Goal: Task Accomplishment & Management: Use online tool/utility

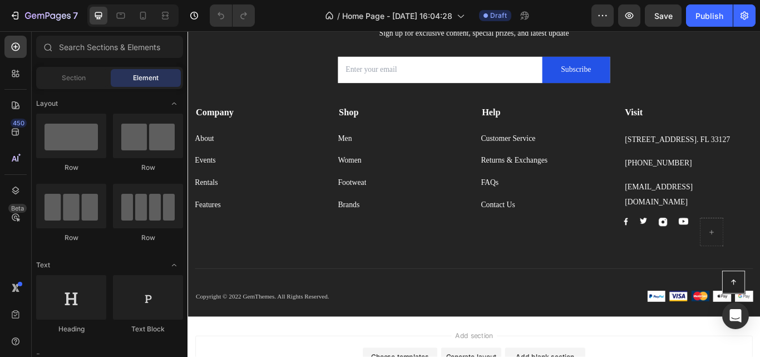
scroll to position [1246, 0]
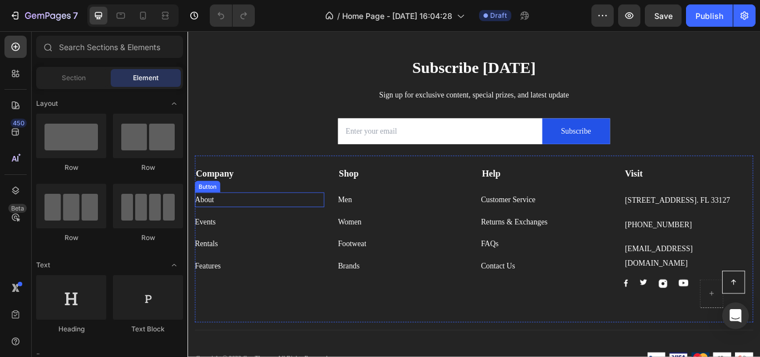
click at [236, 232] on div "About Button" at bounding box center [271, 227] width 151 height 17
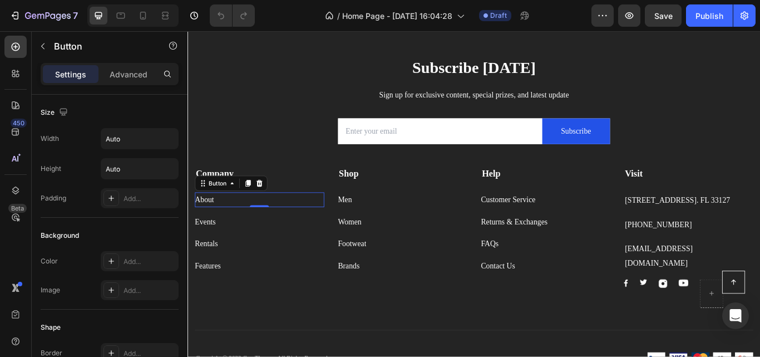
click at [231, 220] on div "About Button 0" at bounding box center [271, 227] width 151 height 17
click at [228, 229] on div "About Button 0" at bounding box center [271, 227] width 151 height 17
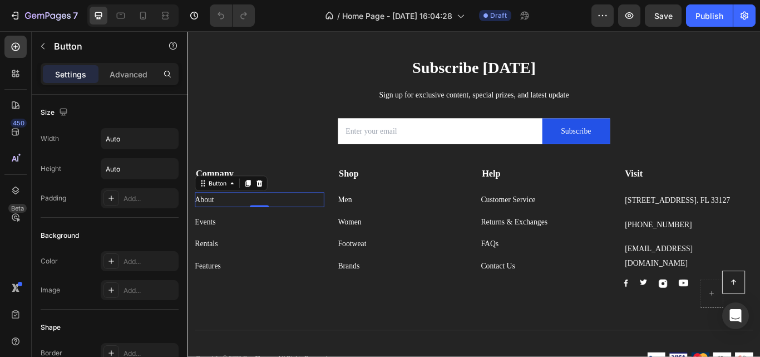
click at [228, 229] on div "About Button 0" at bounding box center [271, 227] width 151 height 17
click at [205, 221] on div "About" at bounding box center [207, 227] width 22 height 17
click at [205, 221] on p "About" at bounding box center [207, 227] width 22 height 17
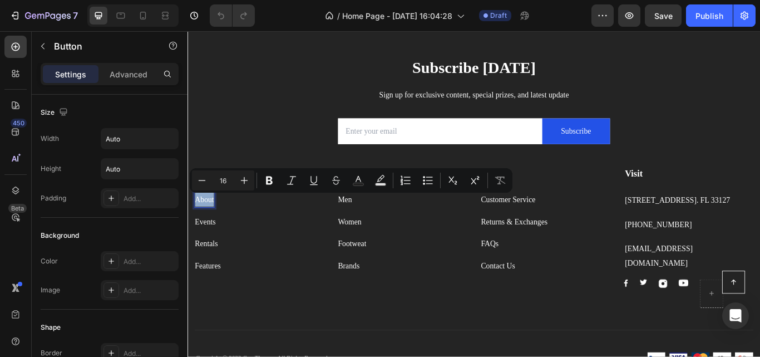
scroll to position [562, 0]
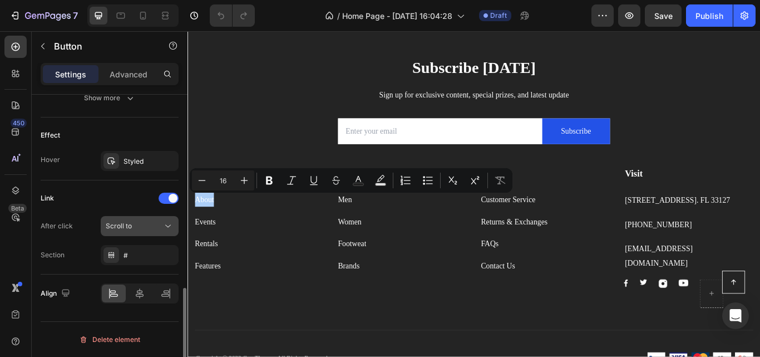
click at [168, 224] on icon at bounding box center [167, 225] width 11 height 11
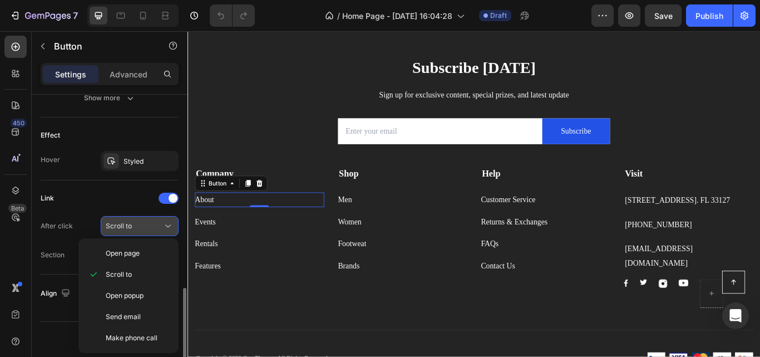
click at [168, 224] on icon at bounding box center [167, 225] width 11 height 11
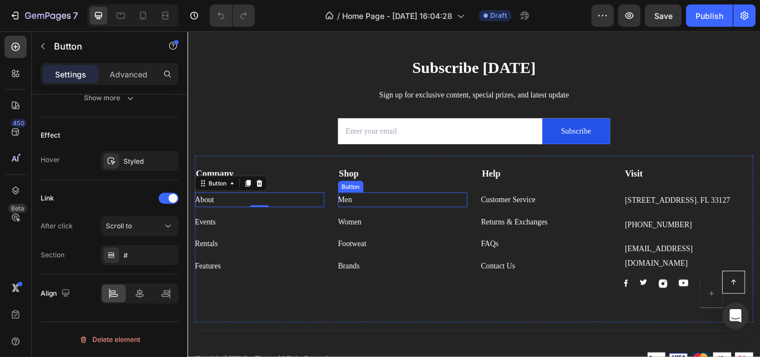
click at [377, 220] on div "Men Button" at bounding box center [438, 227] width 151 height 17
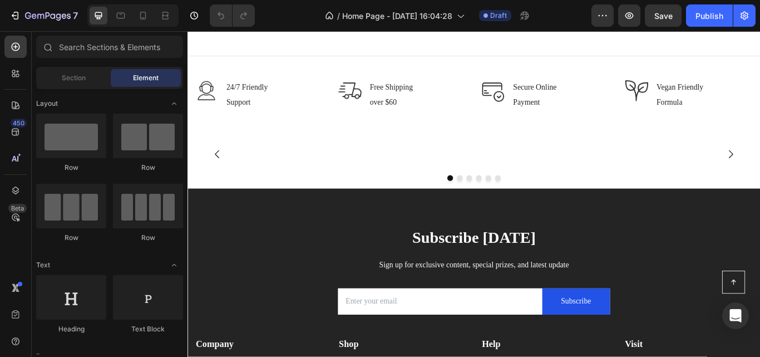
scroll to position [956, 0]
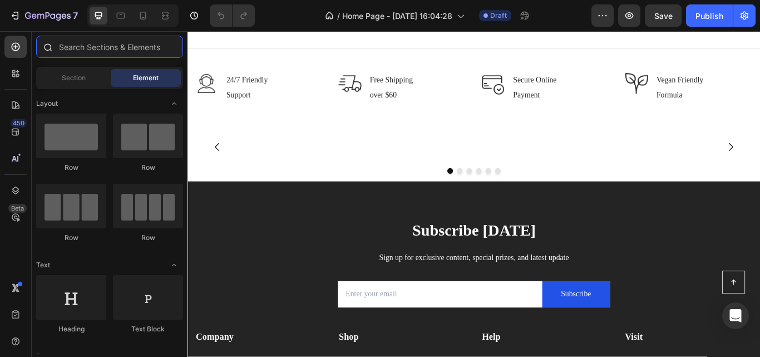
click at [102, 46] on input "text" at bounding box center [109, 47] width 147 height 22
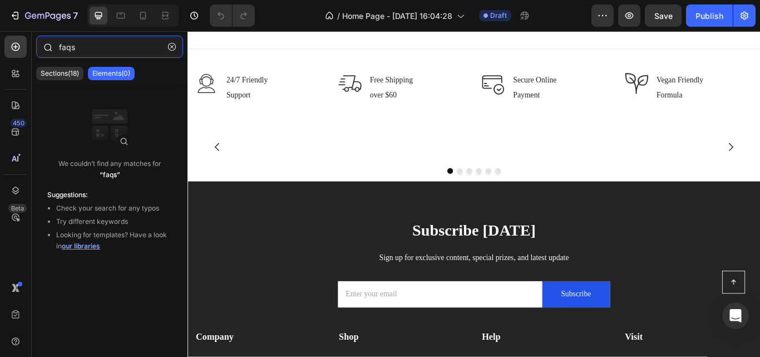
click at [89, 57] on input "faqs" at bounding box center [109, 47] width 147 height 22
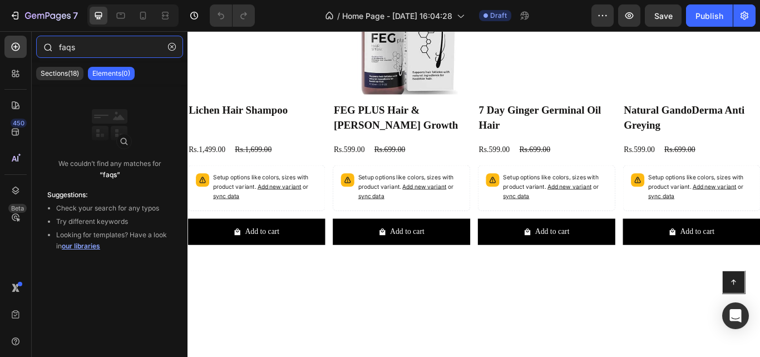
type input "f"
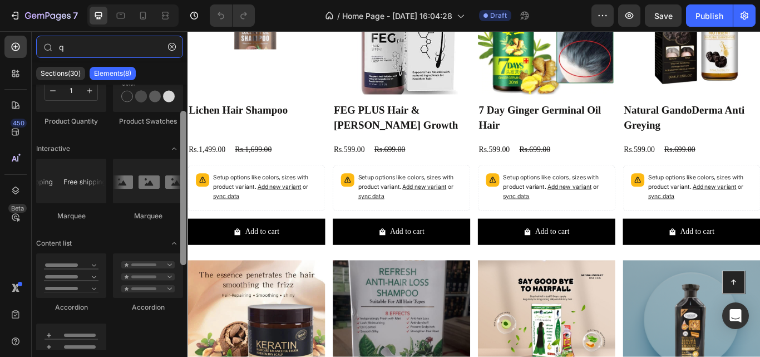
scroll to position [43, 0]
drag, startPoint x: 182, startPoint y: 225, endPoint x: 180, endPoint y: 250, distance: 25.2
click at [180, 250] on div at bounding box center [183, 217] width 8 height 265
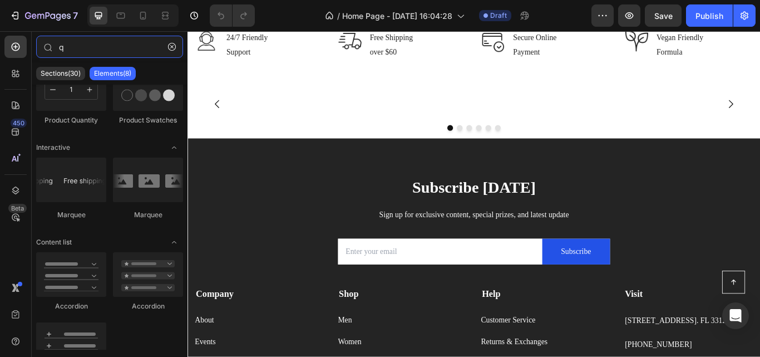
scroll to position [1582, 0]
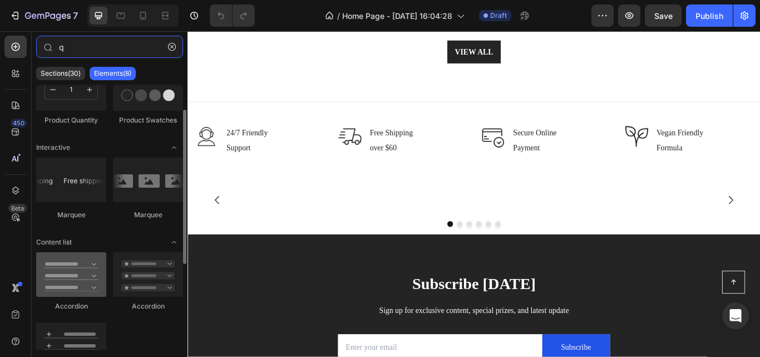
type input "q"
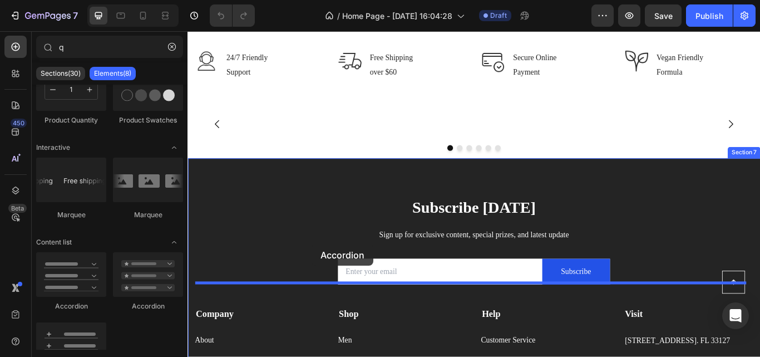
scroll to position [1681, 0]
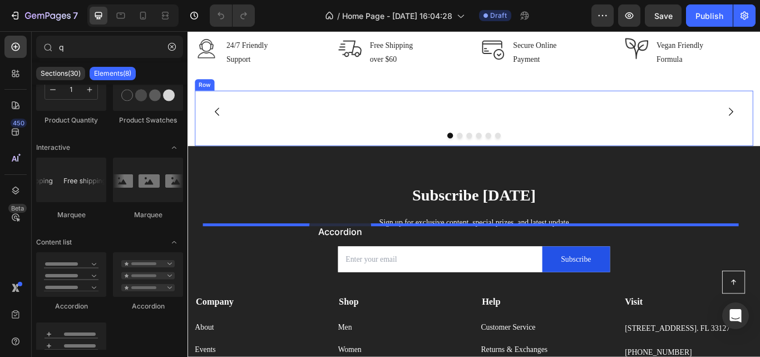
drag, startPoint x: 259, startPoint y: 309, endPoint x: 329, endPoint y: 252, distance: 90.6
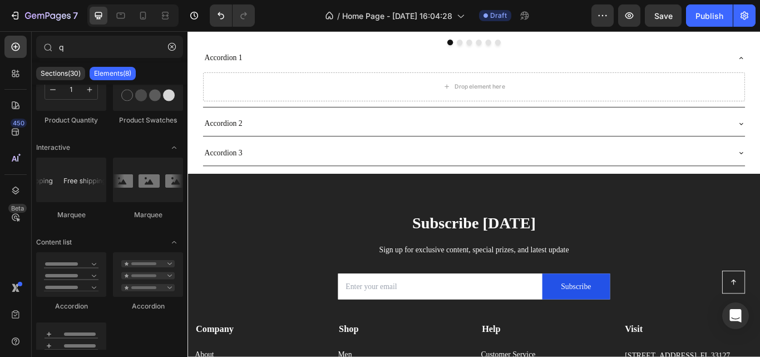
scroll to position [1808, 0]
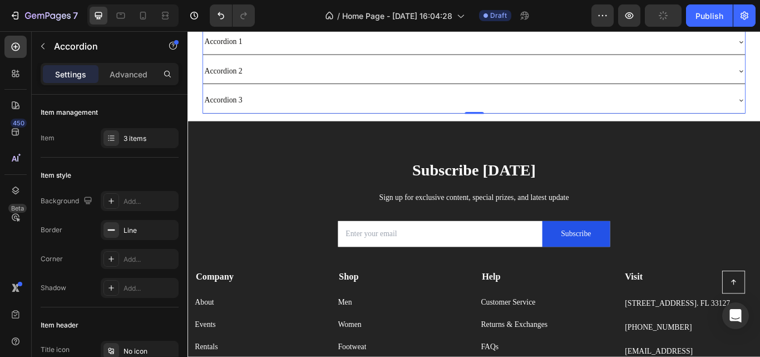
click at [294, 22] on icon at bounding box center [292, 18] width 7 height 8
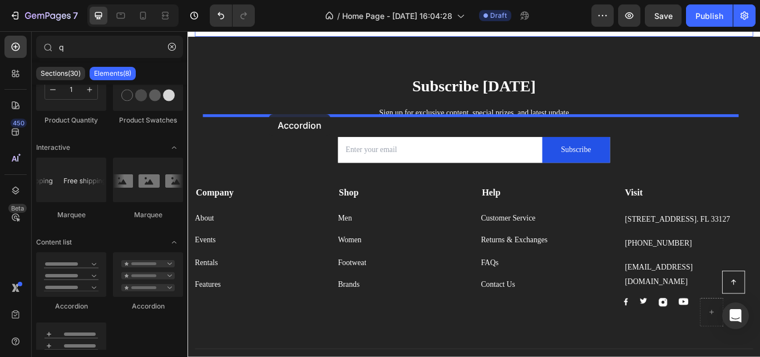
drag, startPoint x: 329, startPoint y: 304, endPoint x: 282, endPoint y: 128, distance: 182.1
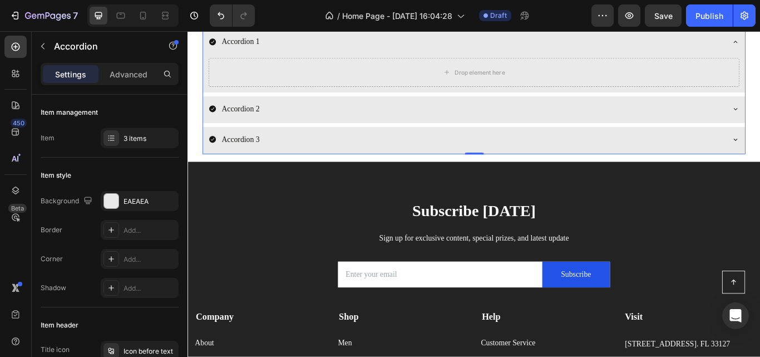
click at [759, 60] on div "Accordion 1" at bounding box center [521, 44] width 632 height 31
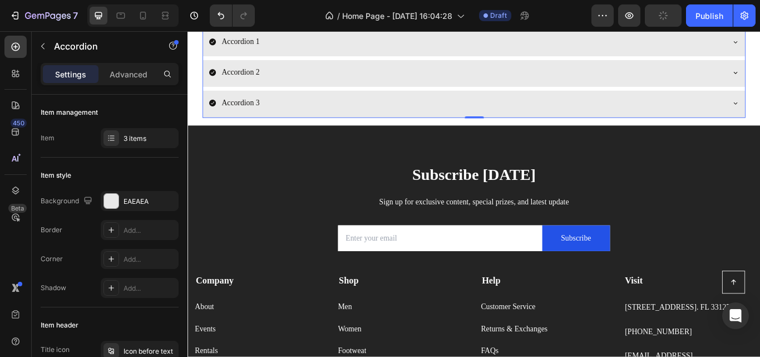
click at [294, 22] on icon at bounding box center [292, 18] width 7 height 8
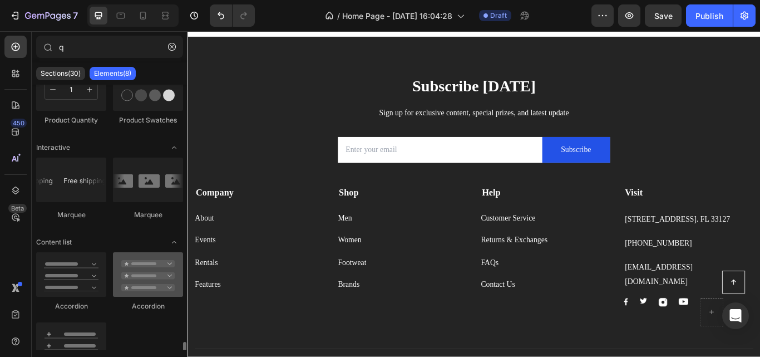
scroll to position [189, 0]
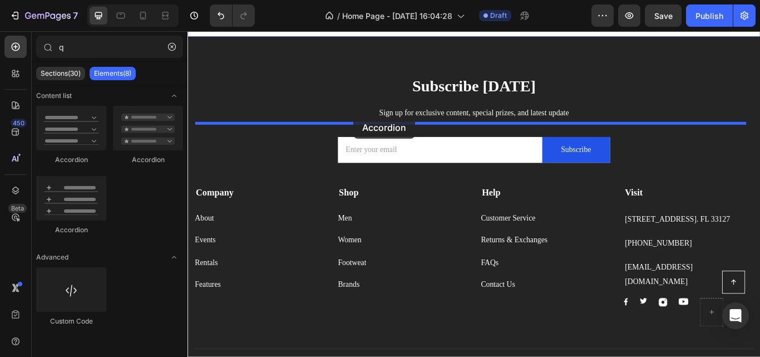
drag, startPoint x: 249, startPoint y: 237, endPoint x: 381, endPoint y: 131, distance: 168.9
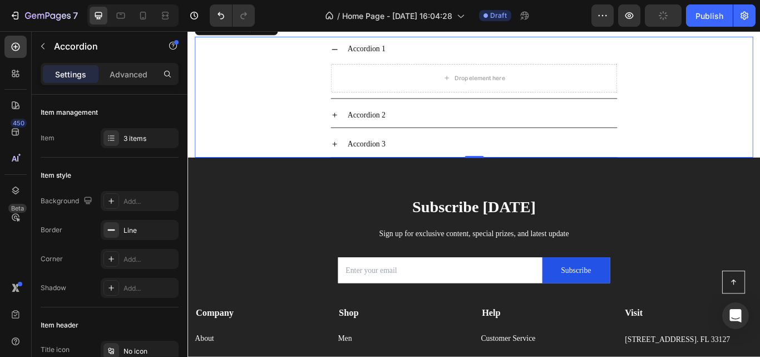
click at [354, 57] on icon at bounding box center [358, 52] width 9 height 9
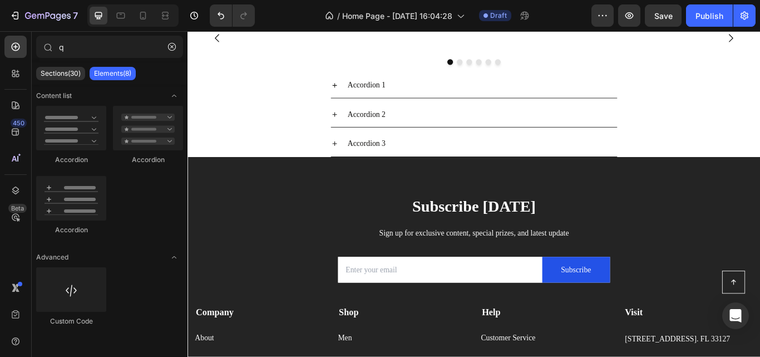
scroll to position [1776, 0]
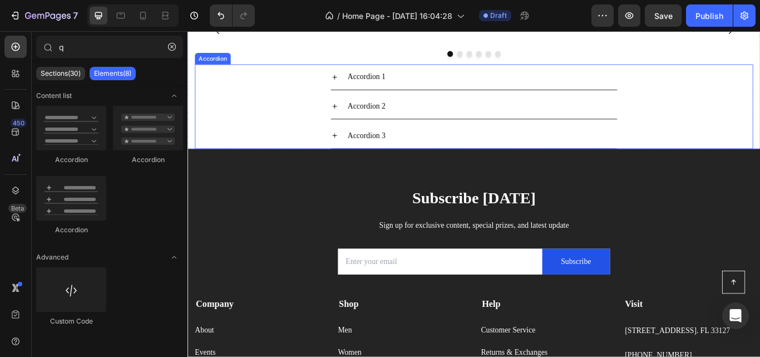
click at [354, 157] on icon at bounding box center [358, 153] width 9 height 9
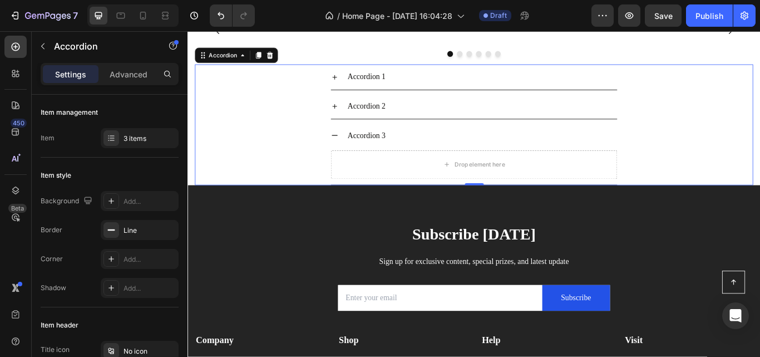
click at [356, 157] on icon at bounding box center [358, 153] width 9 height 9
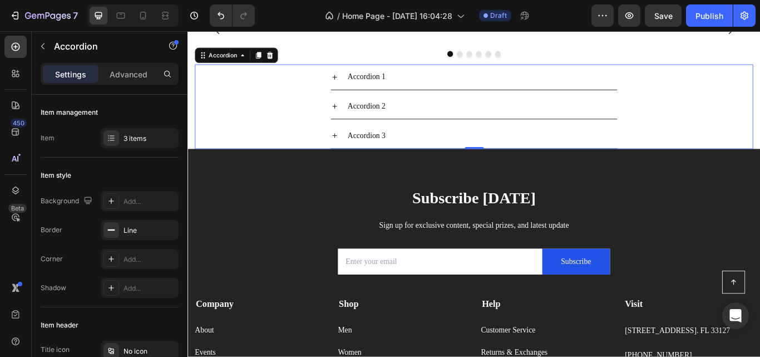
click at [358, 157] on icon at bounding box center [358, 153] width 9 height 9
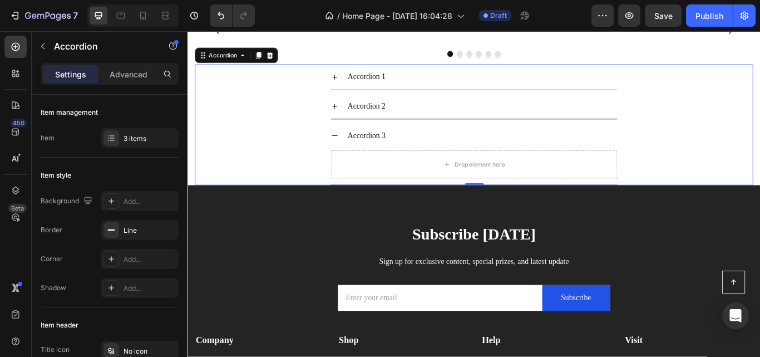
click at [358, 157] on icon at bounding box center [358, 153] width 9 height 9
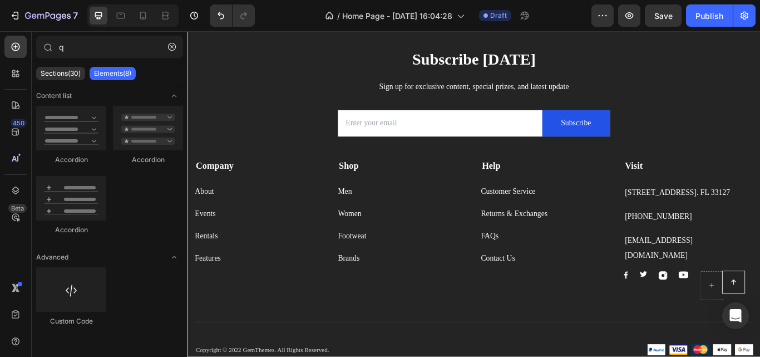
scroll to position [1348, 0]
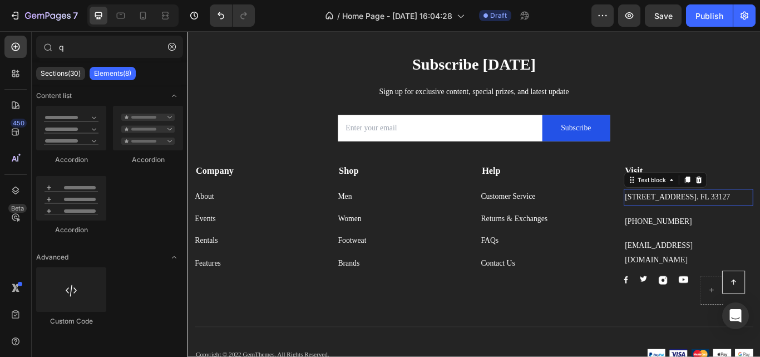
click at [742, 221] on p "[STREET_ADDRESS]. FL 33127" at bounding box center [771, 224] width 149 height 17
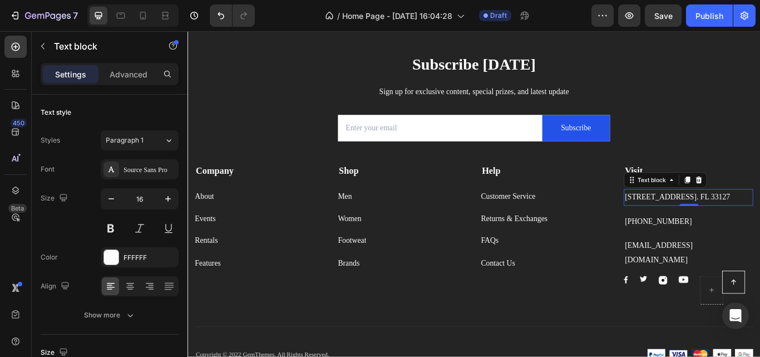
click at [742, 221] on p "[STREET_ADDRESS]. FL 33127" at bounding box center [771, 224] width 149 height 17
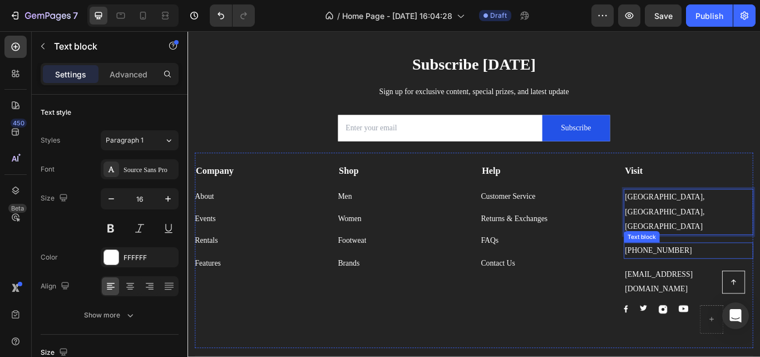
click at [727, 279] on p "[PHONE_NUMBER]" at bounding box center [771, 287] width 149 height 17
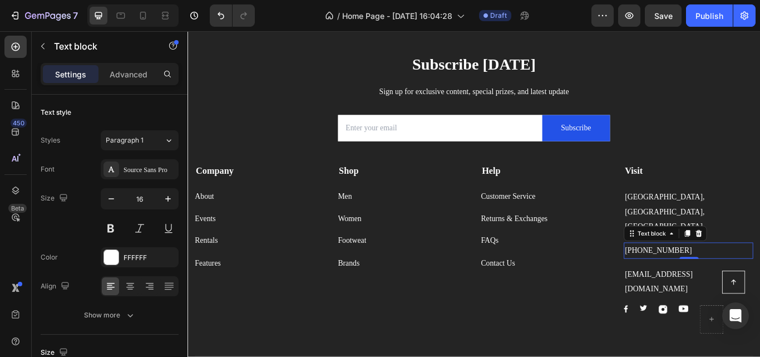
scroll to position [366, 0]
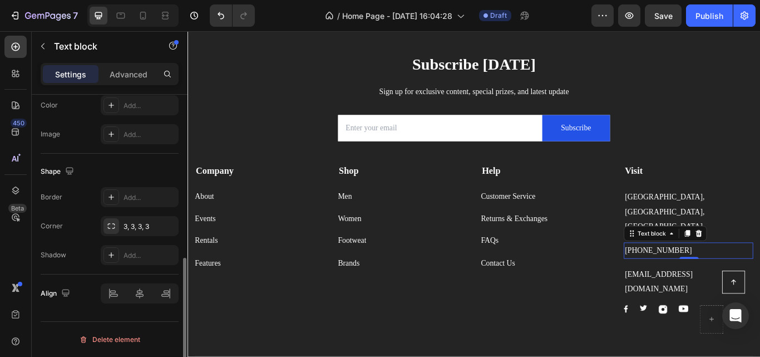
click at [727, 279] on p "[PHONE_NUMBER]" at bounding box center [771, 287] width 149 height 17
click at [163, 228] on icon "button" at bounding box center [166, 225] width 9 height 9
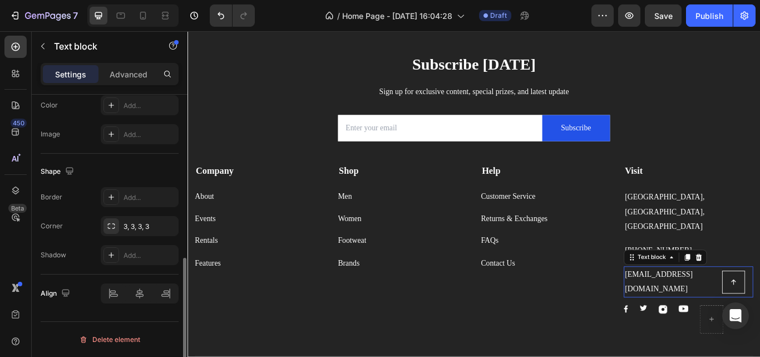
click at [744, 307] on p "[EMAIL_ADDRESS][DOMAIN_NAME]" at bounding box center [771, 324] width 149 height 34
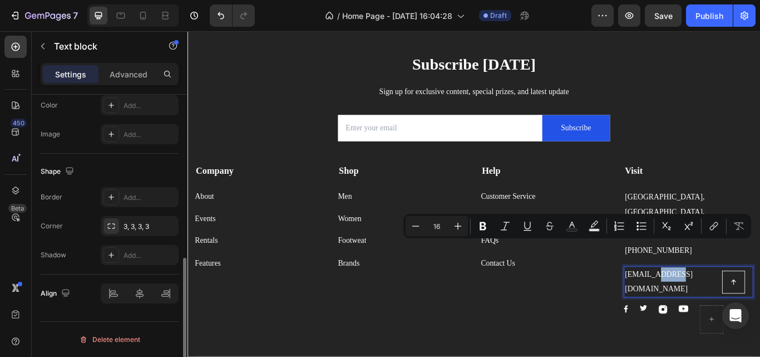
click at [744, 307] on p "[EMAIL_ADDRESS][DOMAIN_NAME]" at bounding box center [771, 324] width 149 height 34
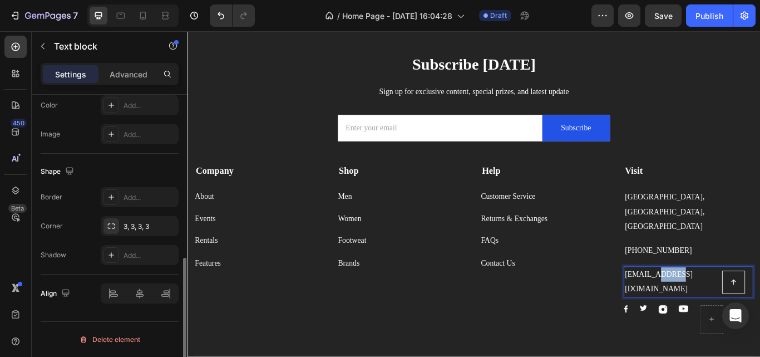
click at [744, 307] on p "[EMAIL_ADDRESS][DOMAIN_NAME]" at bounding box center [771, 324] width 149 height 34
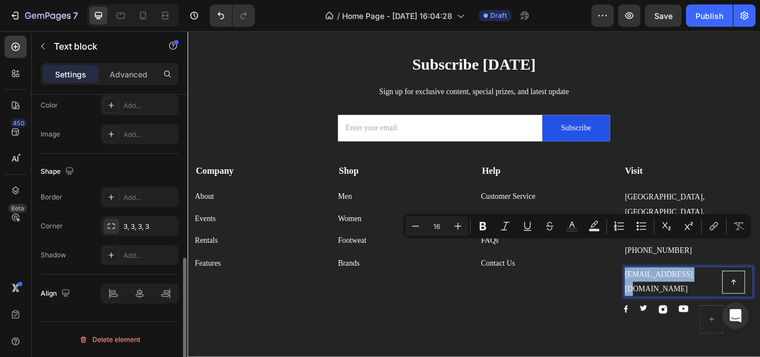
click at [744, 307] on p "[EMAIL_ADDRESS][DOMAIN_NAME]" at bounding box center [771, 324] width 149 height 34
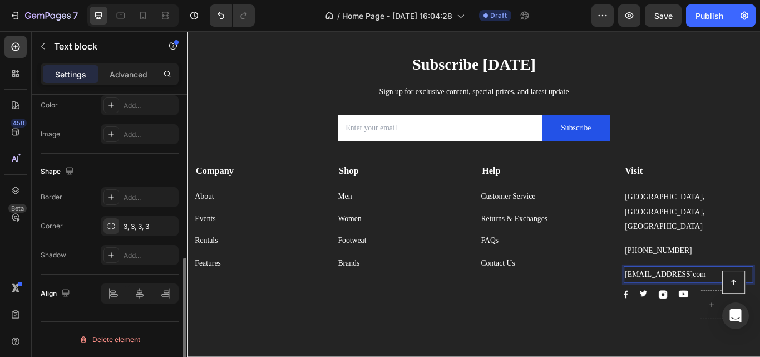
click at [751, 307] on p "[EMAIL_ADDRESS]com" at bounding box center [771, 315] width 149 height 17
click at [748, 307] on p "[EMAIL_ADDRESS]com" at bounding box center [771, 315] width 149 height 17
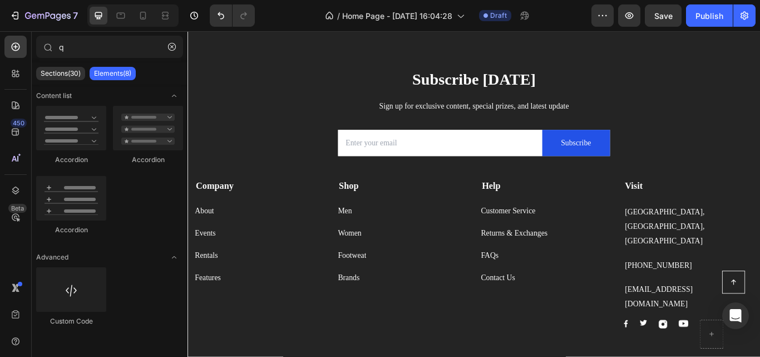
scroll to position [1380, 0]
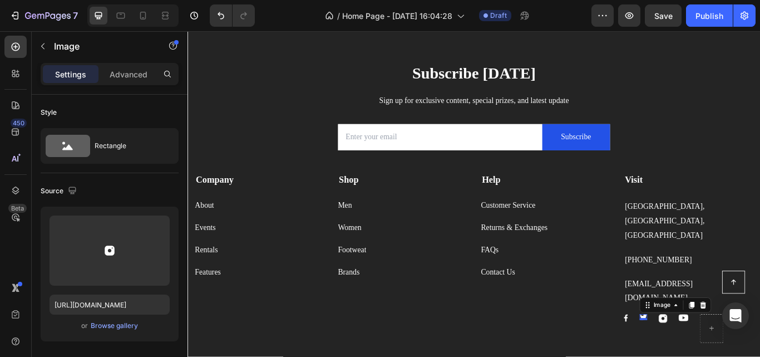
click at [714, 356] on div "Image 0" at bounding box center [718, 364] width 9 height 7
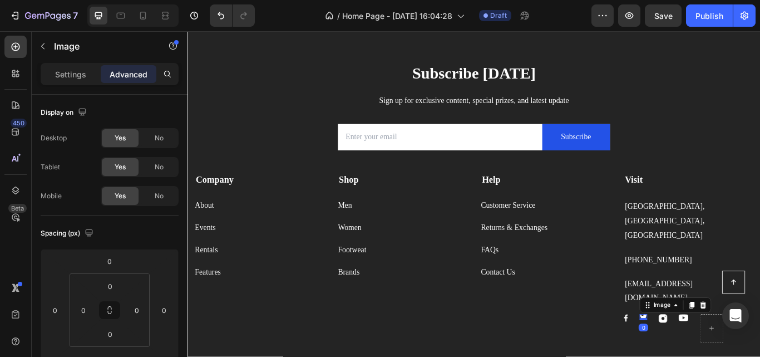
scroll to position [366, 0]
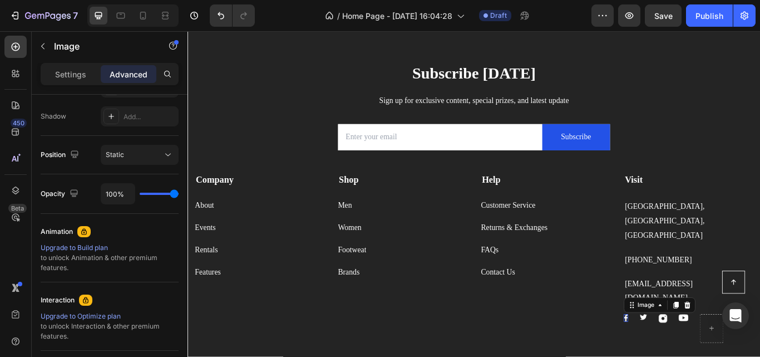
click at [78, 75] on p "Settings" at bounding box center [70, 74] width 31 height 12
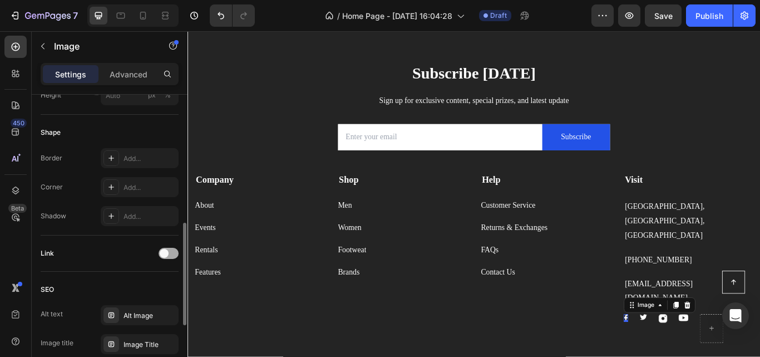
click at [162, 253] on span at bounding box center [164, 253] width 9 height 9
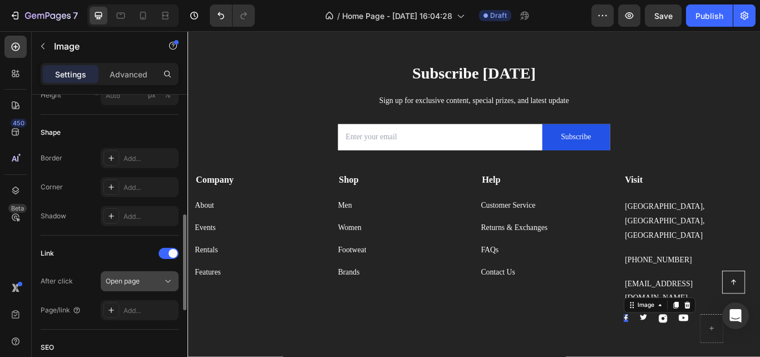
click at [174, 281] on button "Open page" at bounding box center [140, 281] width 78 height 20
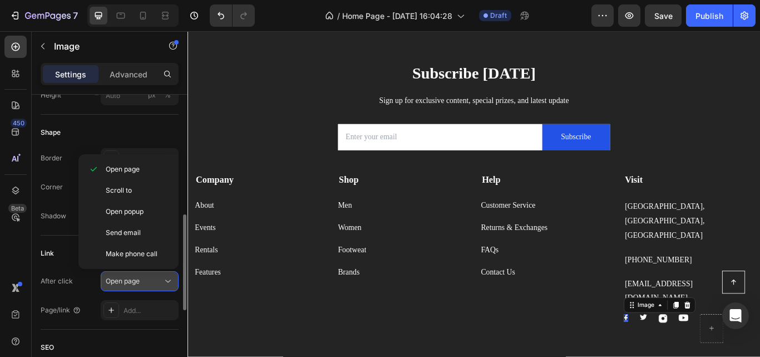
click at [174, 281] on button "Open page" at bounding box center [140, 281] width 78 height 20
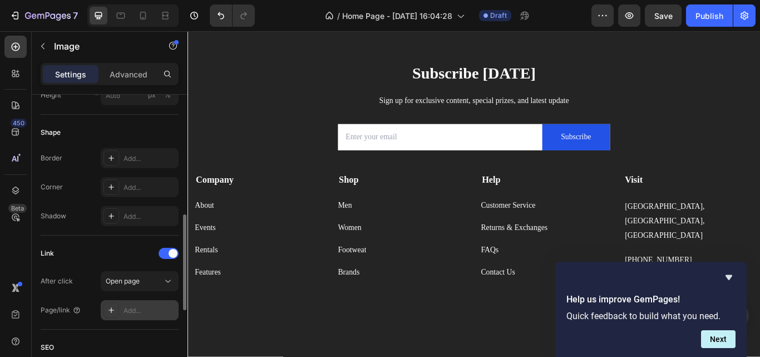
click at [126, 313] on div "Add..." at bounding box center [150, 310] width 52 height 10
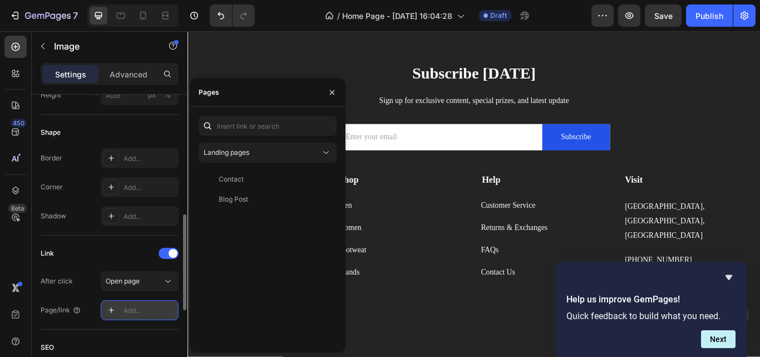
click at [126, 313] on div "Add..." at bounding box center [150, 310] width 52 height 10
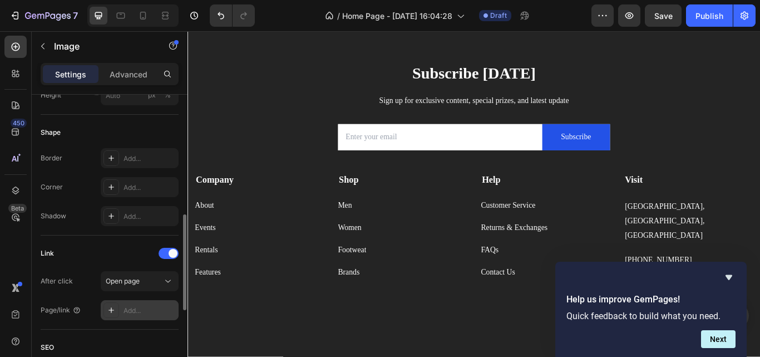
click at [126, 313] on div "Add..." at bounding box center [150, 310] width 52 height 10
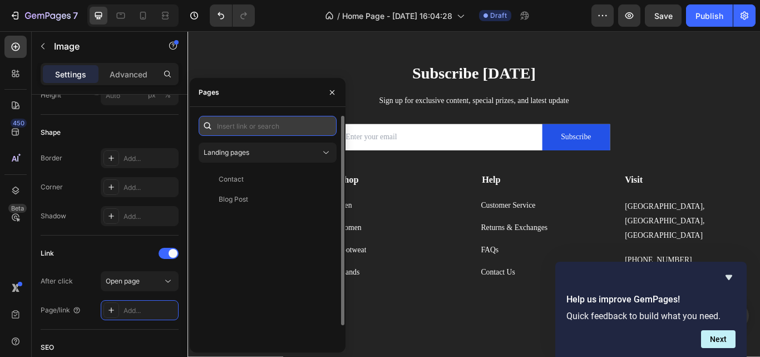
paste input "[URL][DOMAIN_NAME]"
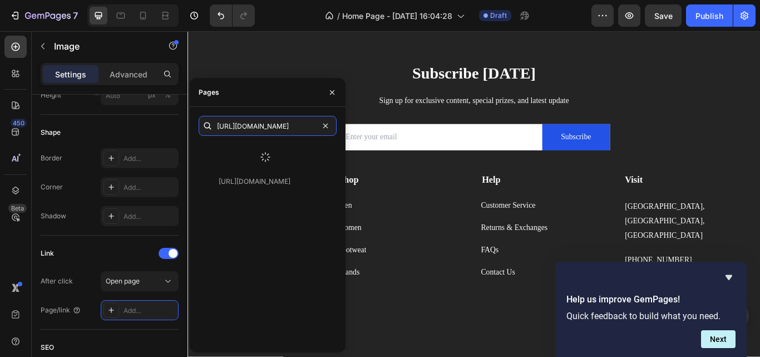
type input "[URL][DOMAIN_NAME]"
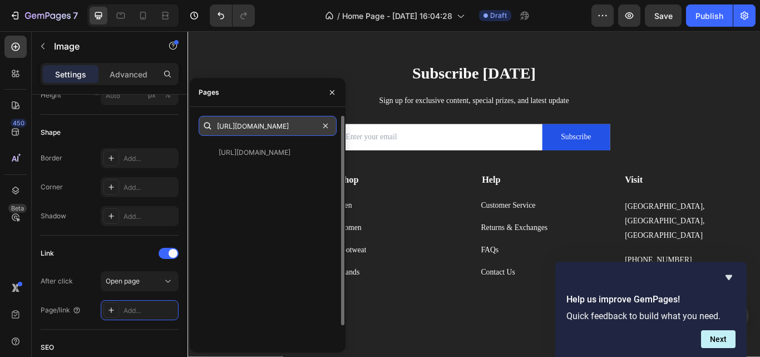
click at [274, 128] on input "[URL][DOMAIN_NAME]" at bounding box center [268, 126] width 138 height 20
click at [299, 127] on input "[URL][DOMAIN_NAME]" at bounding box center [268, 126] width 138 height 20
click at [314, 127] on input "[URL][DOMAIN_NAME]" at bounding box center [268, 126] width 138 height 20
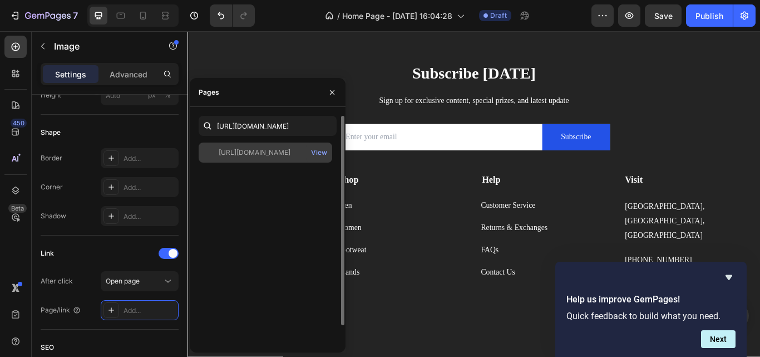
click at [290, 149] on div "[URL][DOMAIN_NAME]" at bounding box center [255, 152] width 72 height 10
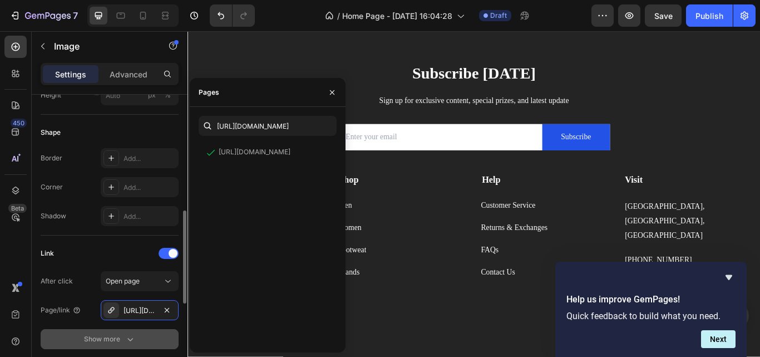
click at [140, 337] on button "Show more" at bounding box center [110, 339] width 138 height 20
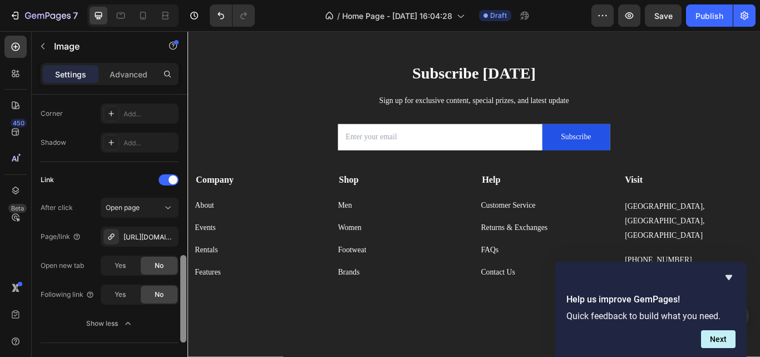
scroll to position [462, 0]
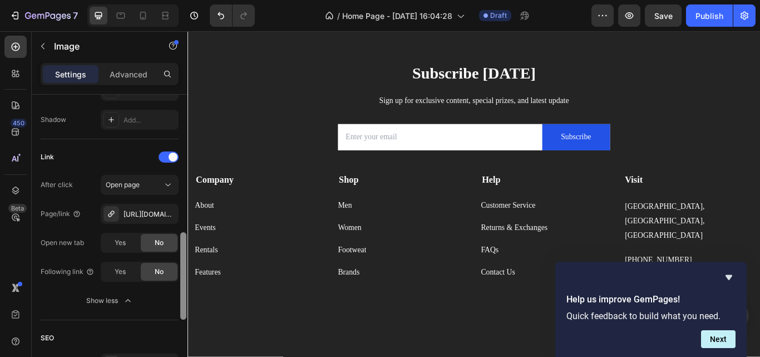
drag, startPoint x: 186, startPoint y: 269, endPoint x: 181, endPoint y: 300, distance: 31.0
click at [181, 300] on div at bounding box center [183, 275] width 6 height 87
click at [121, 279] on div "Yes" at bounding box center [120, 272] width 37 height 18
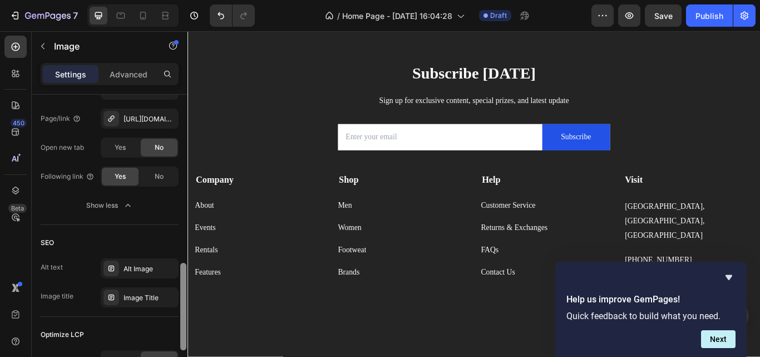
scroll to position [559, 0]
drag, startPoint x: 186, startPoint y: 275, endPoint x: 185, endPoint y: 304, distance: 28.9
click at [185, 304] on div at bounding box center [183, 304] width 6 height 87
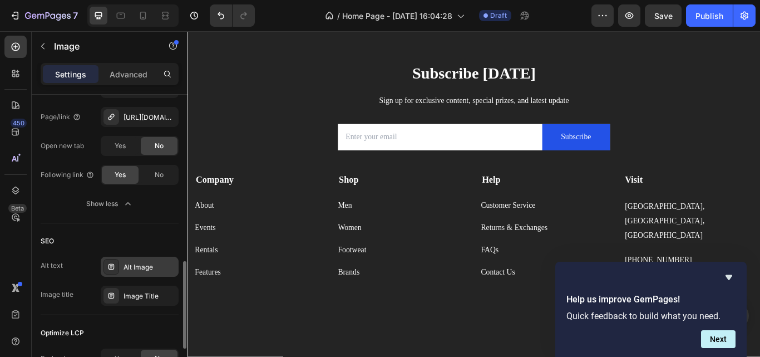
click at [153, 260] on div "Alt Image" at bounding box center [140, 266] width 78 height 20
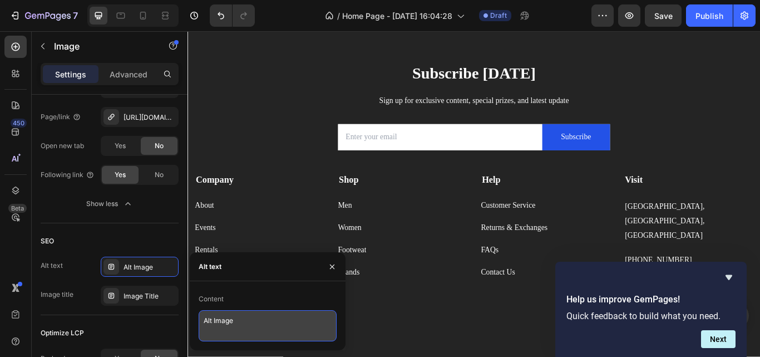
click at [233, 323] on textarea "Alt Image" at bounding box center [268, 325] width 138 height 31
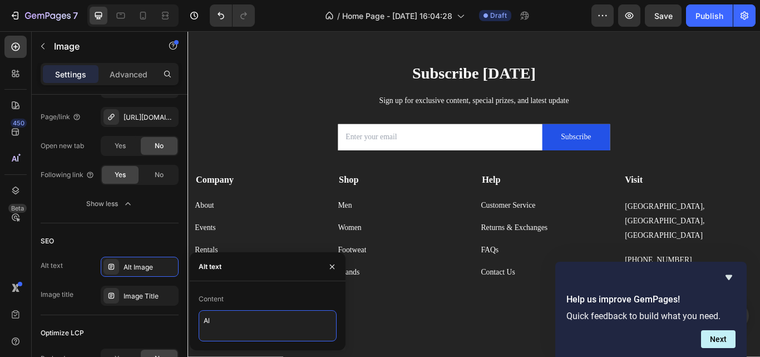
type textarea "A"
click at [269, 326] on textarea "Kixwox" at bounding box center [268, 325] width 138 height 31
type textarea "Kixwox online store"
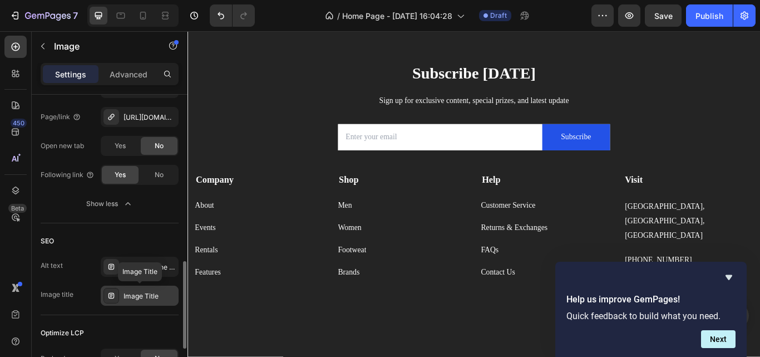
click at [170, 303] on div "Image Title" at bounding box center [140, 295] width 78 height 20
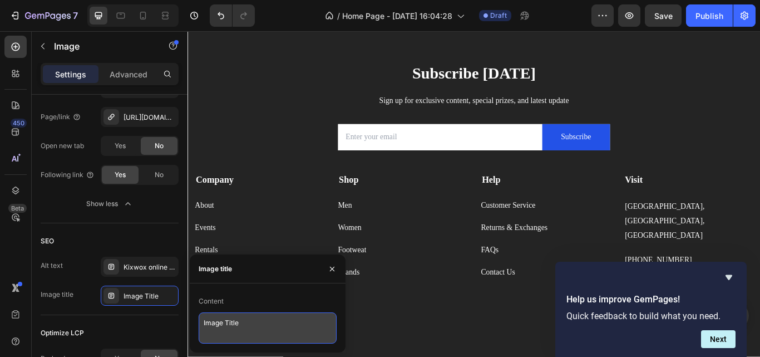
click at [282, 324] on textarea "Image Title" at bounding box center [268, 327] width 138 height 31
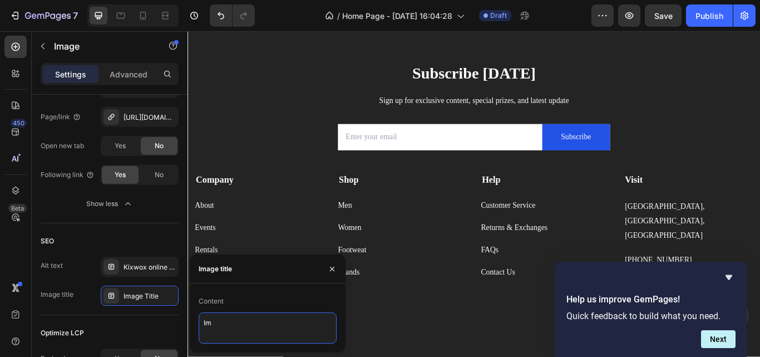
type textarea "I"
type textarea "Facebook"
click at [167, 333] on div "Optimize LCP" at bounding box center [110, 333] width 138 height 18
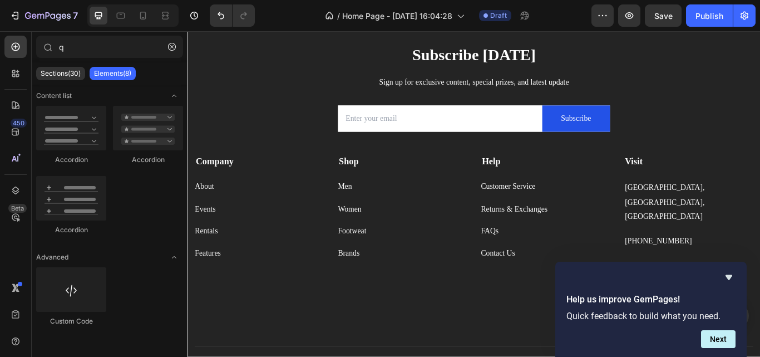
scroll to position [1429, 0]
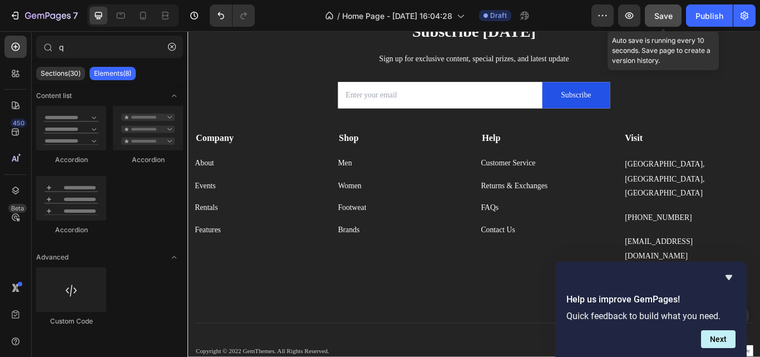
click at [660, 18] on span "Save" at bounding box center [663, 15] width 18 height 9
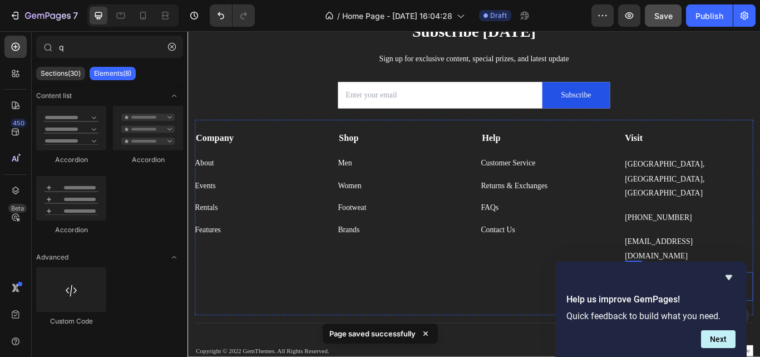
click at [714, 312] on div "Image" at bounding box center [718, 328] width 9 height 33
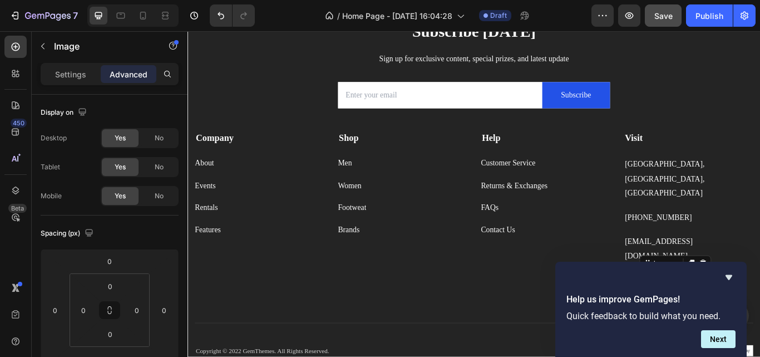
click at [714, 315] on div at bounding box center [718, 316] width 9 height 3
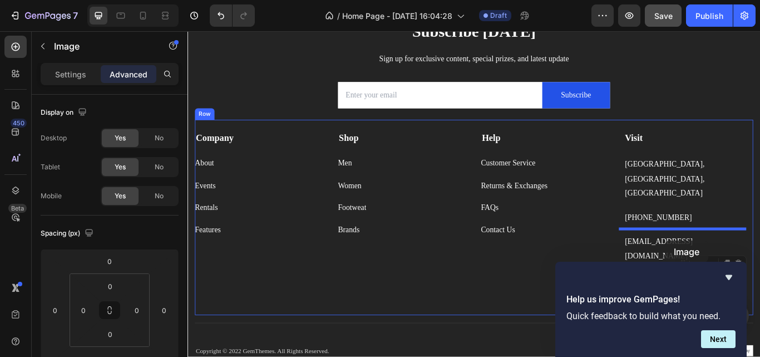
drag, startPoint x: 756, startPoint y: 268, endPoint x: 744, endPoint y: 275, distance: 13.7
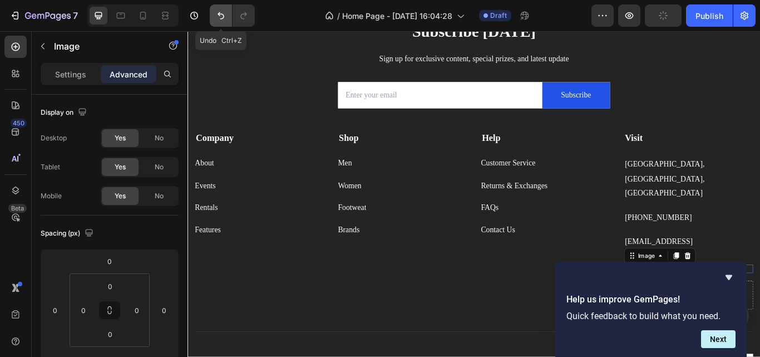
click at [216, 23] on button "Undo/Redo" at bounding box center [221, 15] width 22 height 22
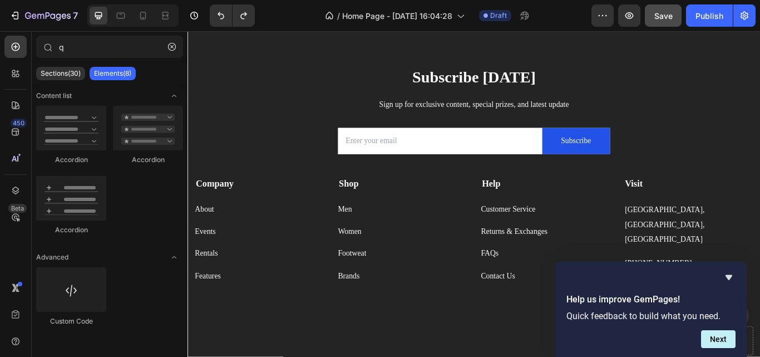
scroll to position [1564, 0]
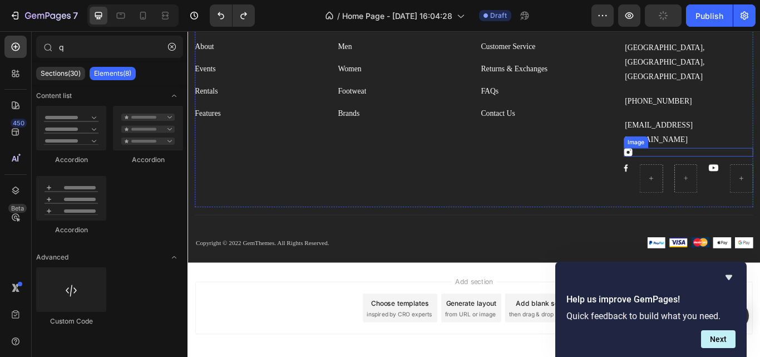
click at [700, 167] on div at bounding box center [771, 172] width 151 height 10
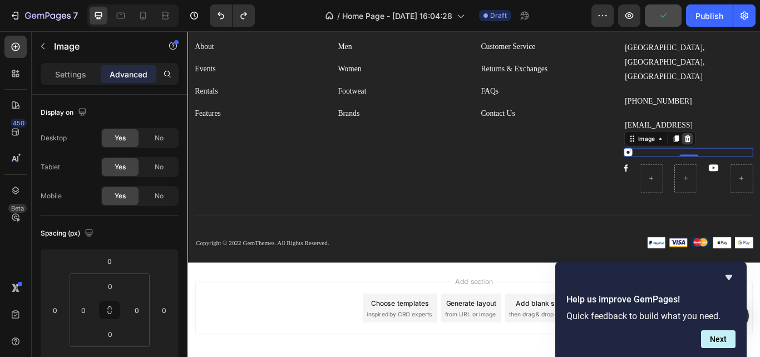
click at [759, 150] on div at bounding box center [769, 156] width 13 height 13
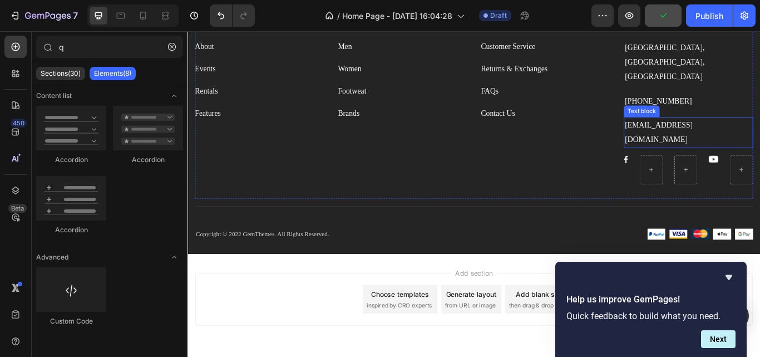
scroll to position [1554, 0]
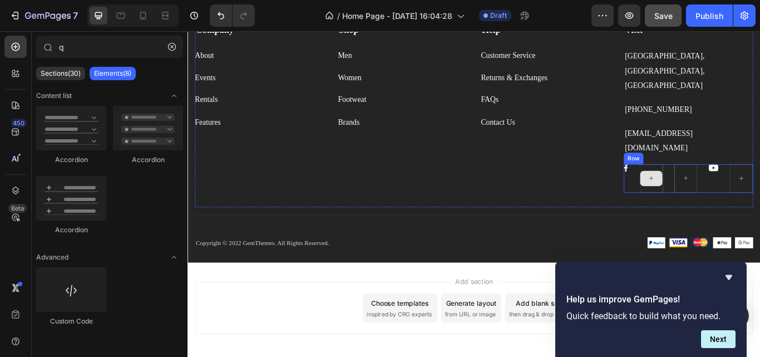
click at [727, 194] on div at bounding box center [728, 203] width 26 height 18
click at [715, 194] on div at bounding box center [728, 203] width 26 height 18
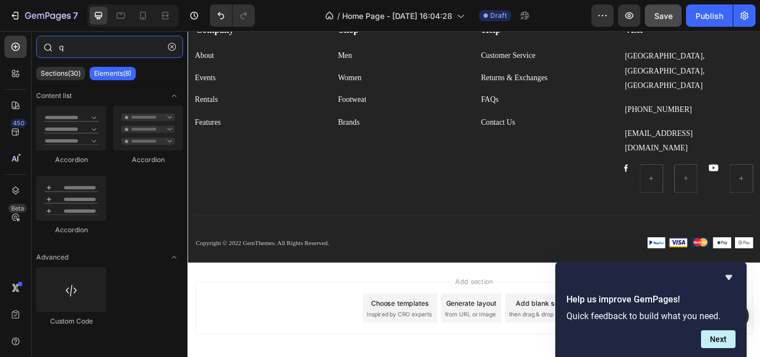
click at [77, 54] on input "q" at bounding box center [109, 47] width 147 height 22
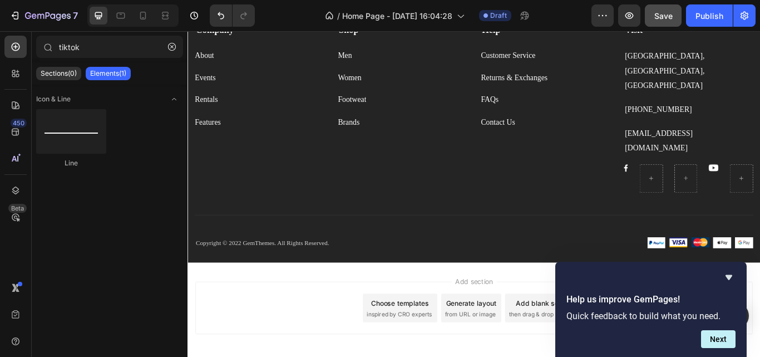
click at [53, 66] on div "Sections(0) Elements(1)" at bounding box center [110, 73] width 156 height 22
click at [66, 73] on p "Sections(0)" at bounding box center [59, 73] width 36 height 9
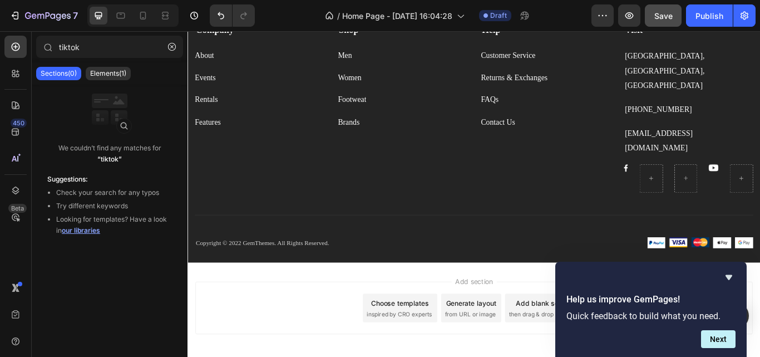
click at [92, 227] on span "our libraries" at bounding box center [81, 230] width 38 height 8
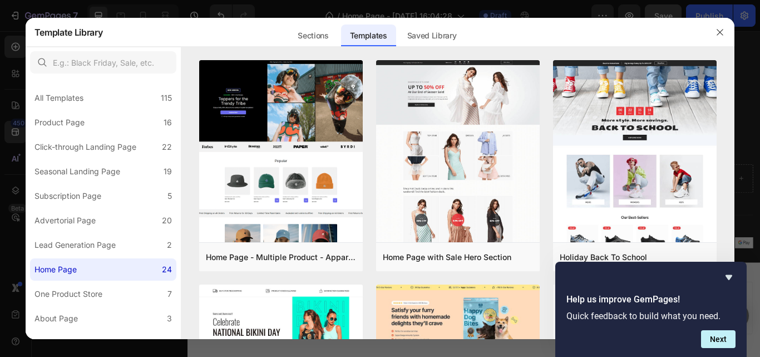
click at [725, 42] on div at bounding box center [719, 32] width 29 height 29
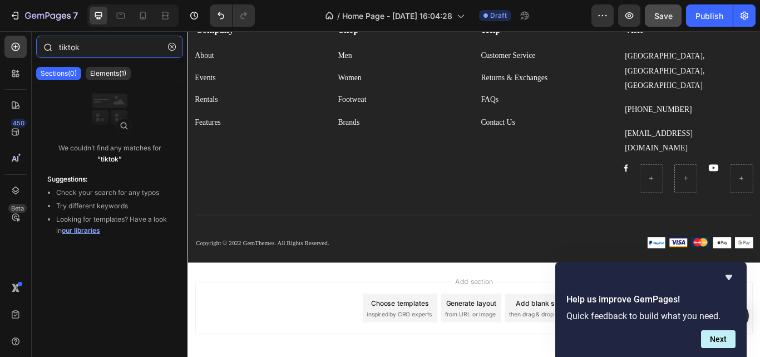
click at [105, 55] on input "tiktok" at bounding box center [109, 47] width 147 height 22
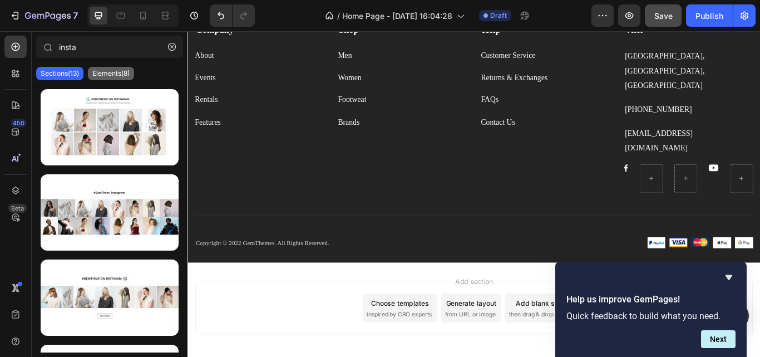
click at [110, 72] on p "Elements(8)" at bounding box center [110, 73] width 37 height 9
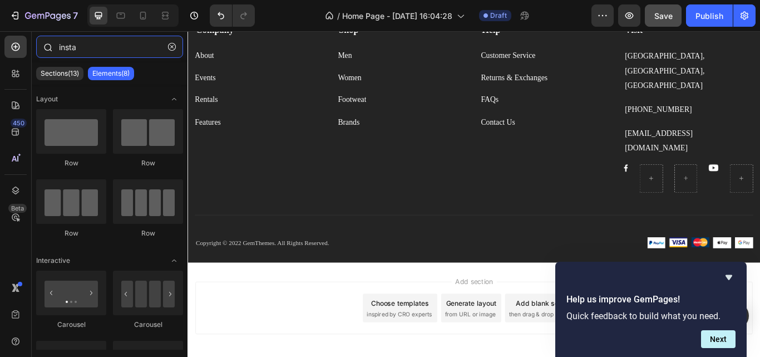
click at [98, 42] on input "insta" at bounding box center [109, 47] width 147 height 22
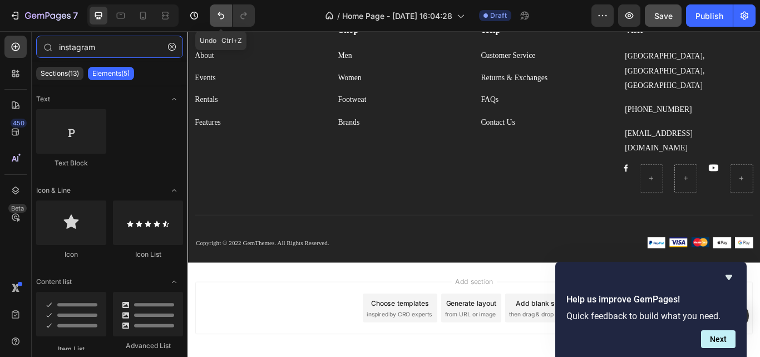
type input "instagram"
click at [219, 10] on icon "Undo/Redo" at bounding box center [220, 15] width 11 height 11
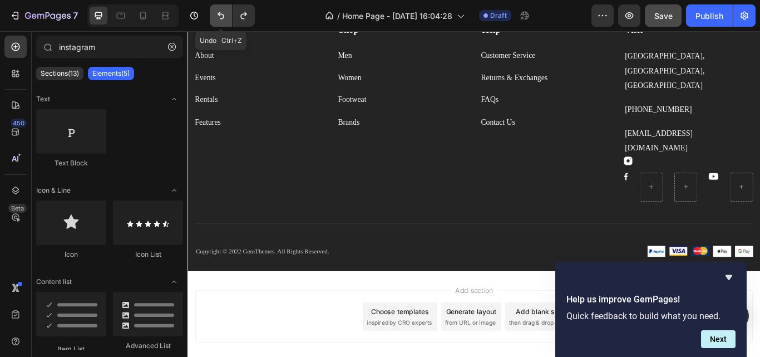
scroll to position [1564, 0]
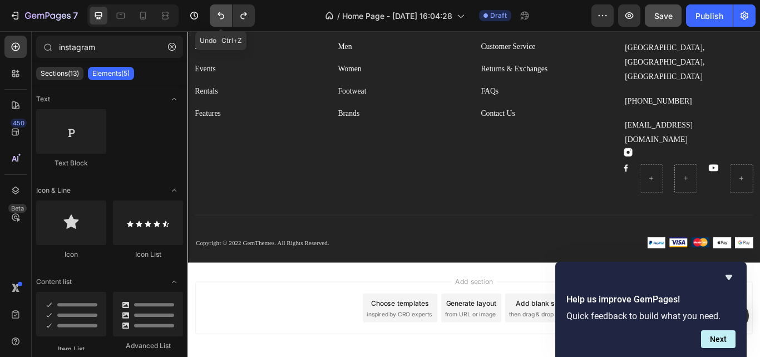
click at [219, 10] on icon "Undo/Redo" at bounding box center [220, 15] width 11 height 11
click at [219, 11] on icon "Undo/Redo" at bounding box center [220, 15] width 11 height 11
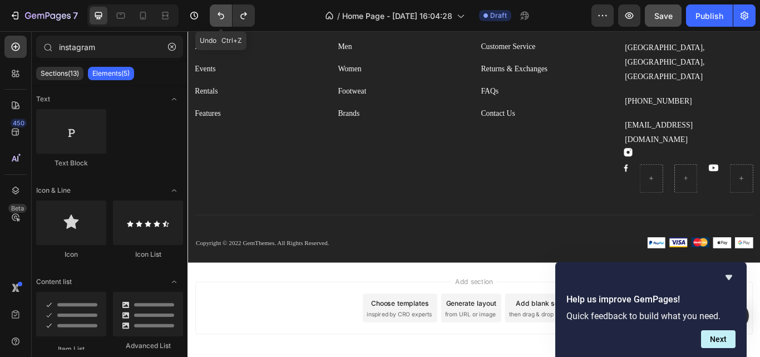
scroll to position [1554, 0]
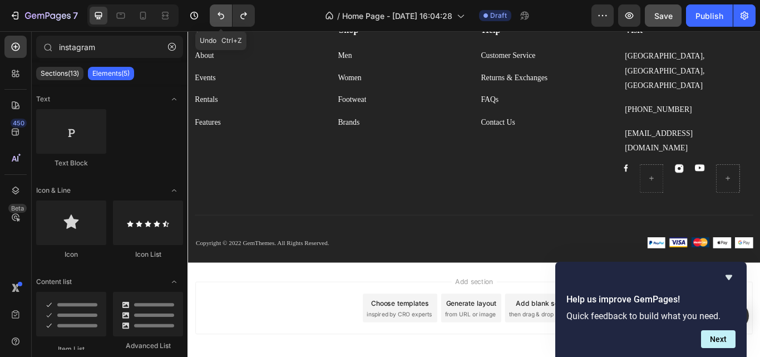
click at [219, 11] on icon "Undo/Redo" at bounding box center [220, 15] width 11 height 11
click at [737, 186] on img at bounding box center [742, 191] width 10 height 10
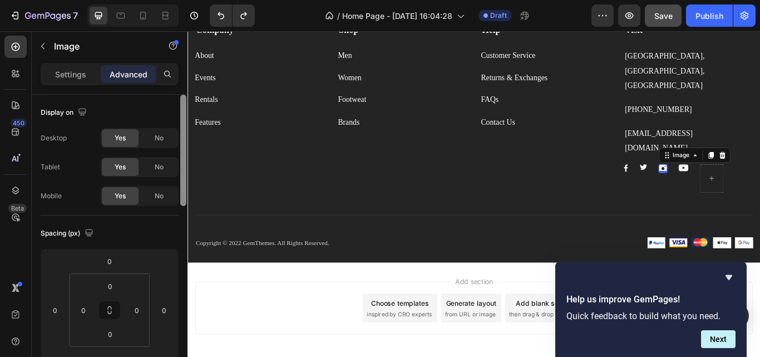
scroll to position [294, 0]
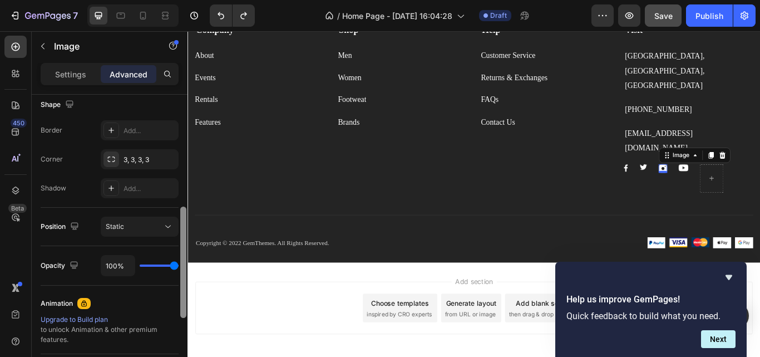
drag, startPoint x: 187, startPoint y: 177, endPoint x: 185, endPoint y: 194, distance: 17.3
click at [185, 194] on div at bounding box center [183, 242] width 8 height 294
click at [0, 0] on icon "button" at bounding box center [0, 0] width 0 height 0
click at [63, 73] on p "Settings" at bounding box center [70, 74] width 31 height 12
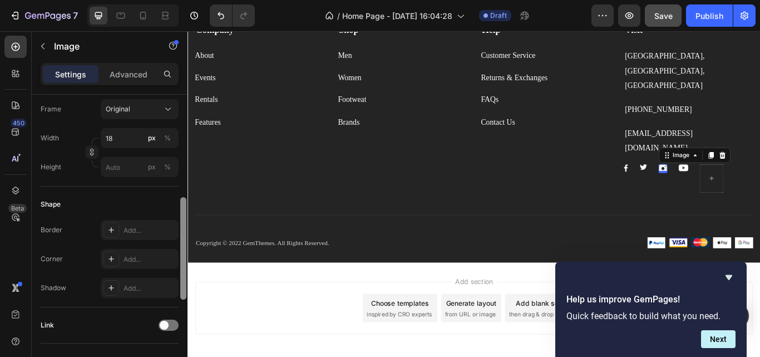
scroll to position [546, 0]
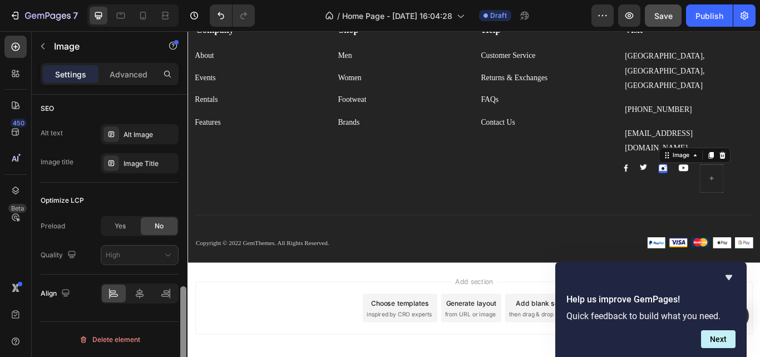
click at [179, 251] on div at bounding box center [183, 242] width 8 height 294
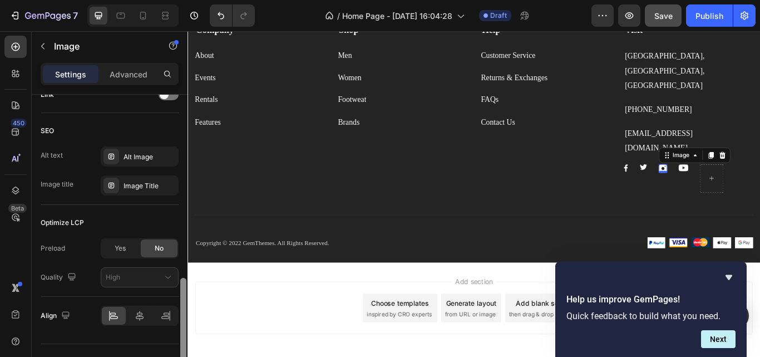
drag, startPoint x: 373, startPoint y: 323, endPoint x: 192, endPoint y: 302, distance: 182.0
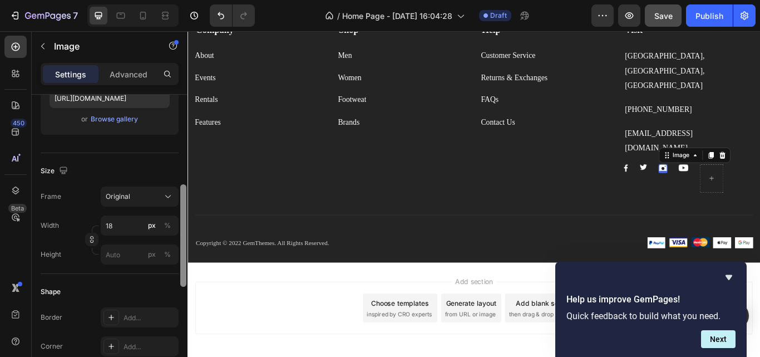
scroll to position [181, 0]
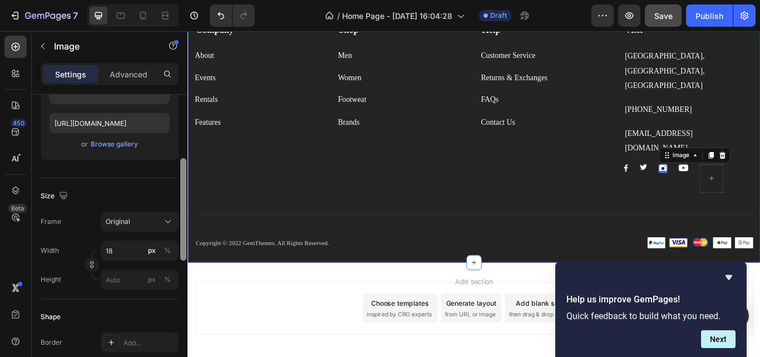
drag, startPoint x: 371, startPoint y: 309, endPoint x: 192, endPoint y: 175, distance: 223.2
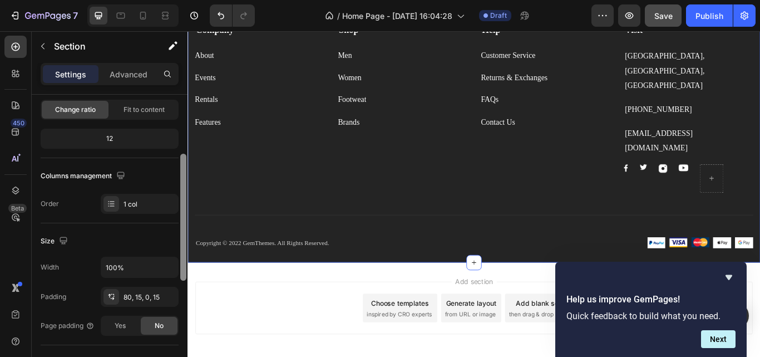
scroll to position [98, 0]
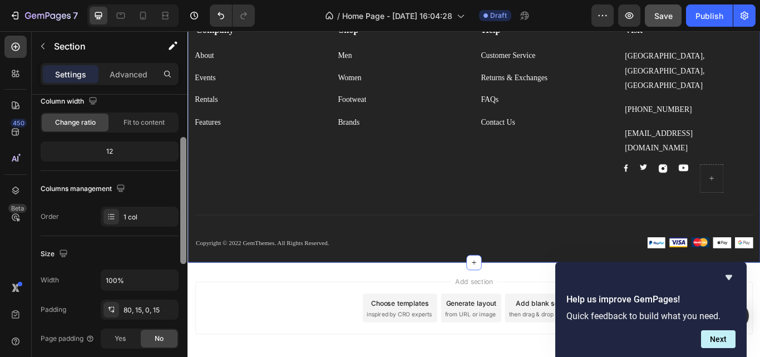
drag, startPoint x: 367, startPoint y: 201, endPoint x: 190, endPoint y: 116, distance: 196.8
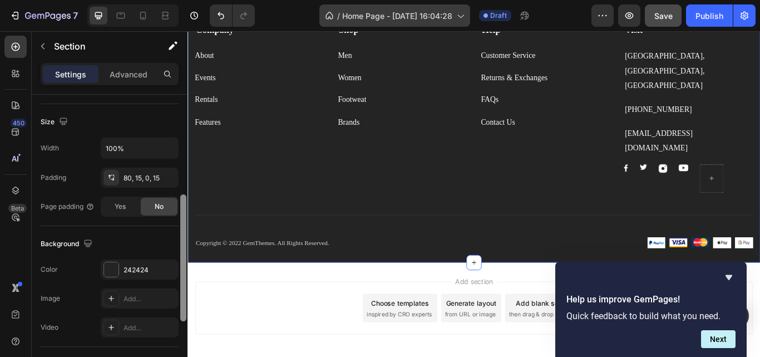
scroll to position [0, 0]
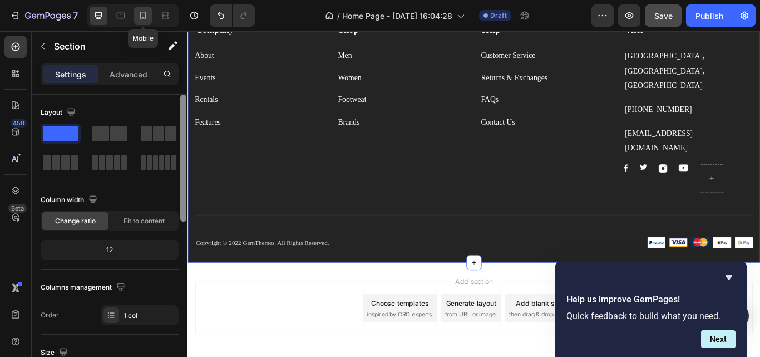
click at [149, 12] on icon at bounding box center [142, 15] width 11 height 11
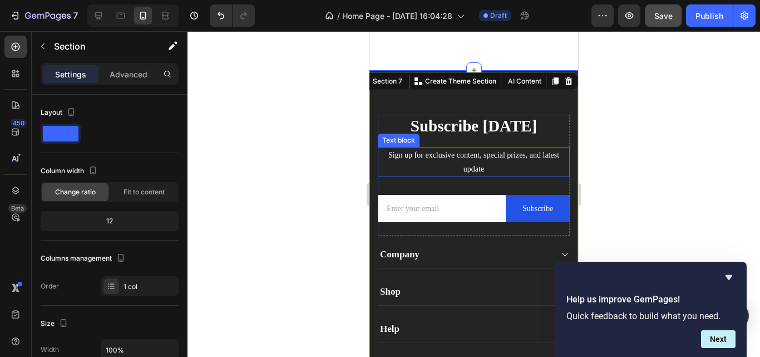
scroll to position [1684, 0]
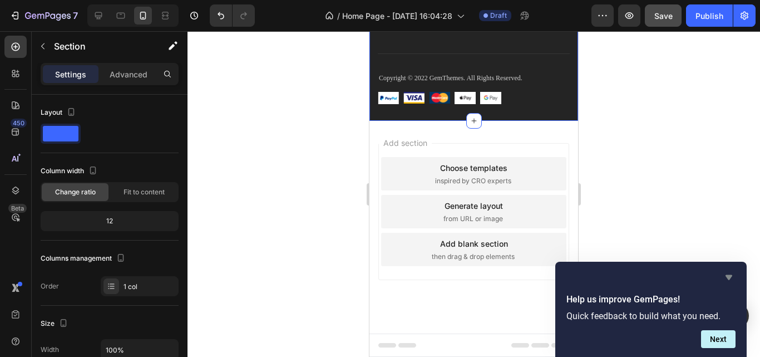
click at [731, 275] on icon "Hide survey" at bounding box center [728, 277] width 7 height 5
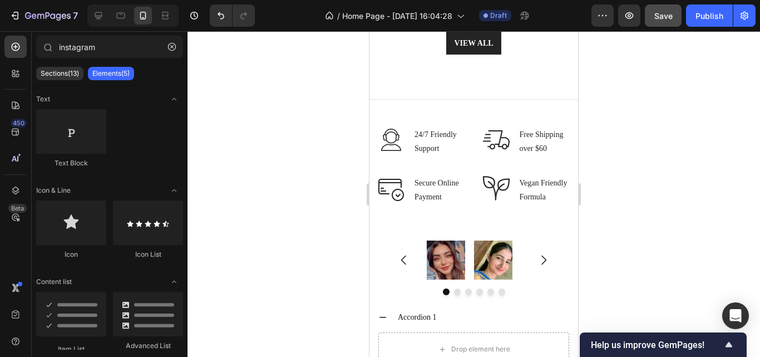
scroll to position [2202, 0]
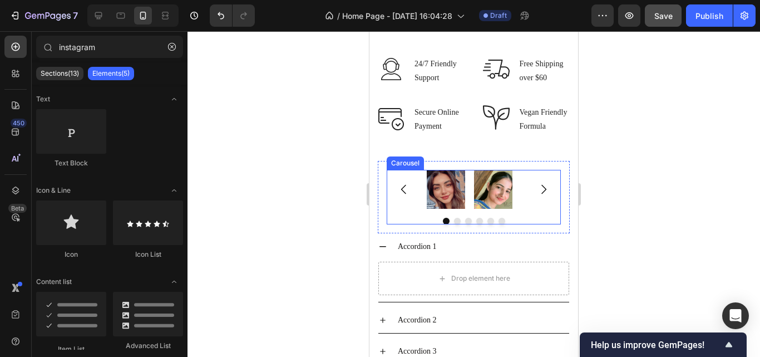
click at [528, 205] on button "Carousel Next Arrow" at bounding box center [543, 189] width 31 height 31
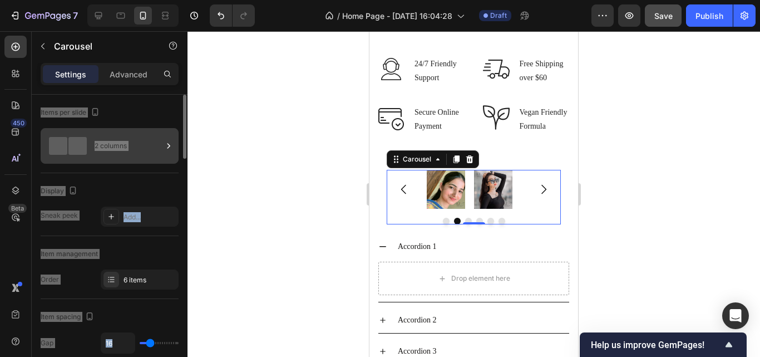
click at [162, 150] on div "2 columns" at bounding box center [110, 146] width 138 height 36
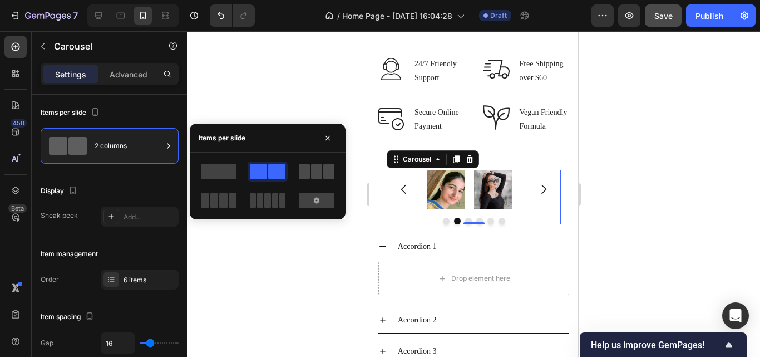
click at [315, 178] on span at bounding box center [316, 172] width 11 height 16
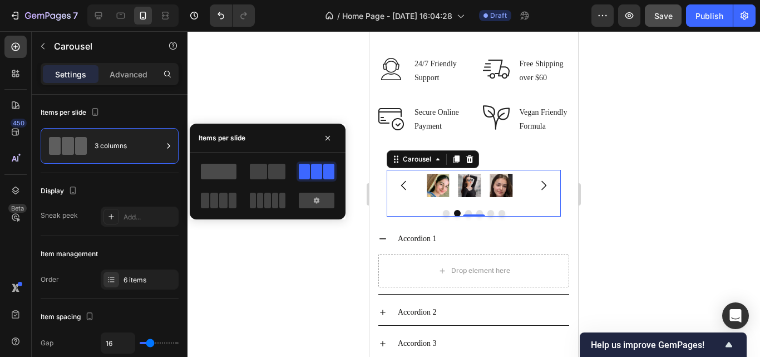
click at [225, 174] on span at bounding box center [219, 172] width 36 height 16
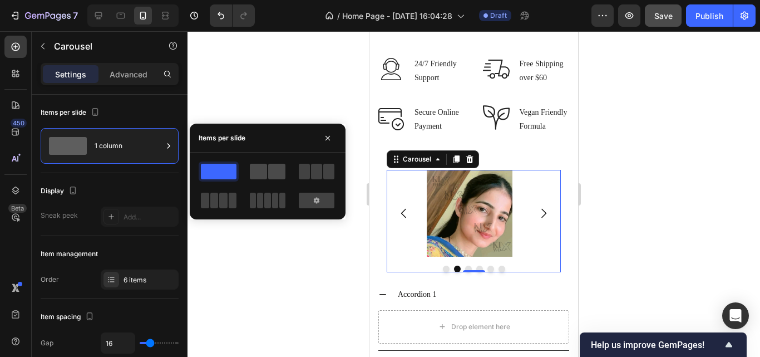
click at [257, 171] on span at bounding box center [258, 172] width 17 height 16
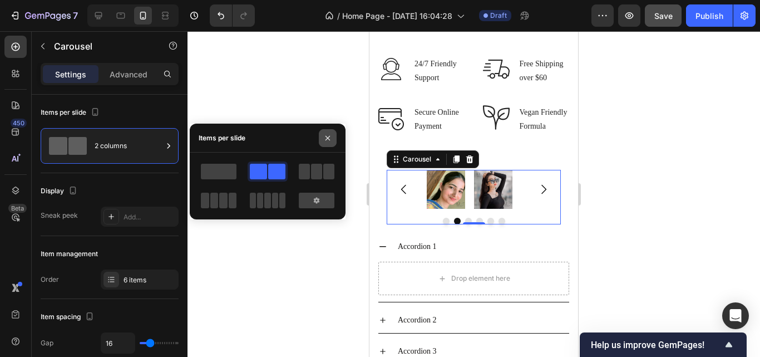
click at [324, 145] on button "button" at bounding box center [328, 138] width 18 height 18
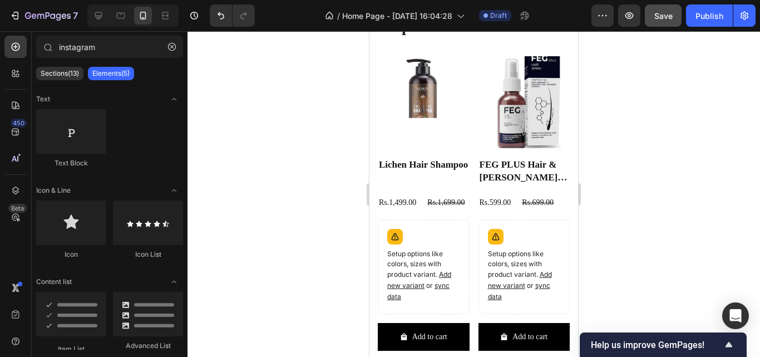
scroll to position [789, 0]
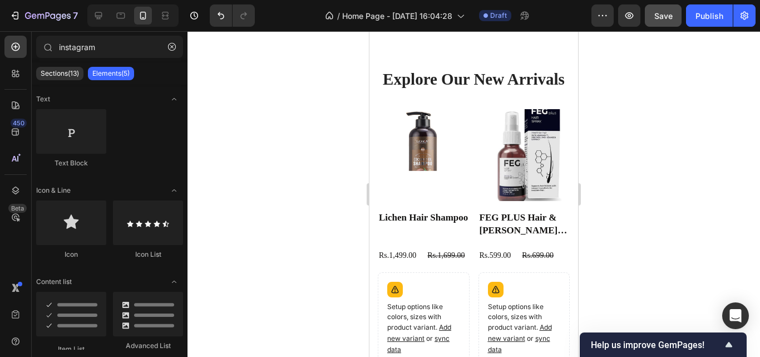
drag, startPoint x: 575, startPoint y: 273, endPoint x: 960, endPoint y: 171, distance: 398.4
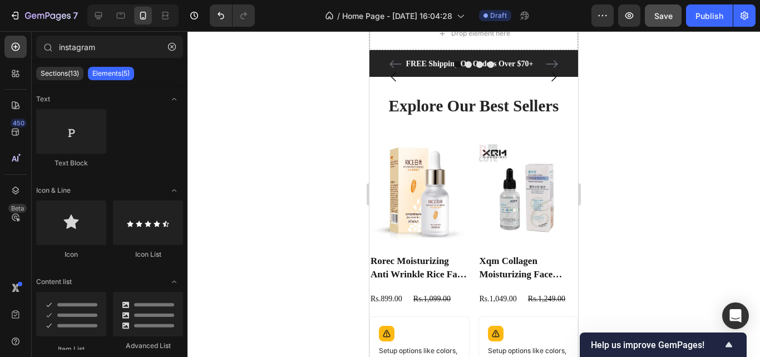
scroll to position [0, 0]
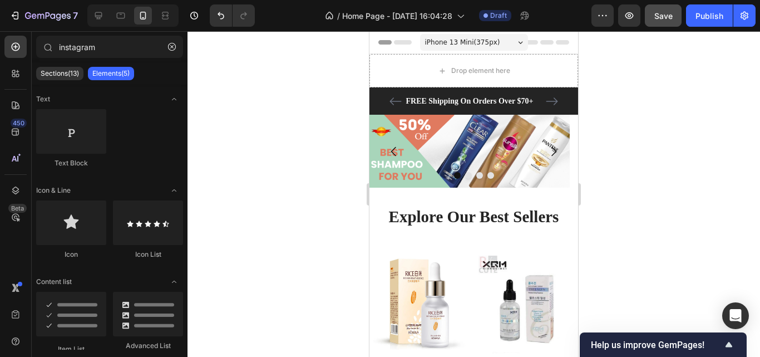
click at [509, 41] on div "iPhone 13 Mini ( 375 px)" at bounding box center [474, 42] width 108 height 17
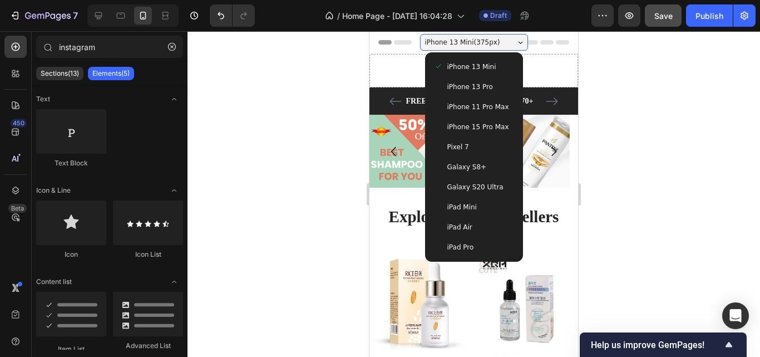
click at [719, 221] on div at bounding box center [473, 193] width 572 height 325
click at [507, 37] on div "iPhone 13 Mini ( 375 px)" at bounding box center [474, 42] width 108 height 17
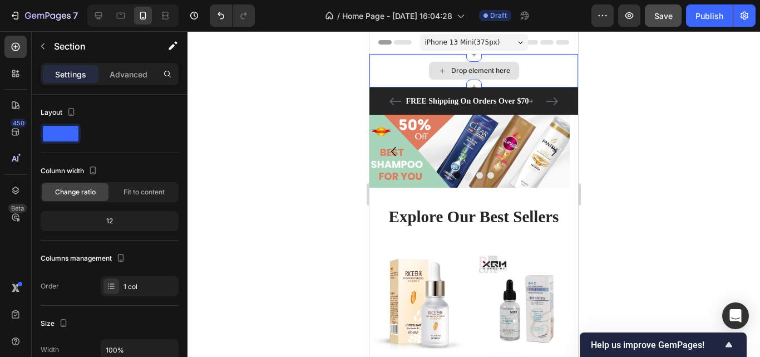
click at [554, 68] on div "Drop element here" at bounding box center [473, 70] width 209 height 33
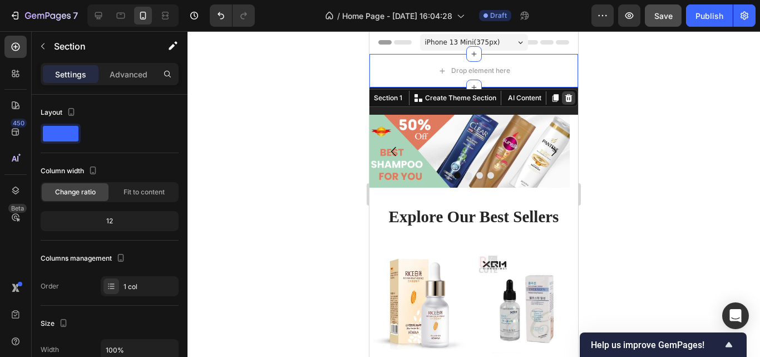
click at [565, 98] on icon at bounding box center [568, 98] width 7 height 8
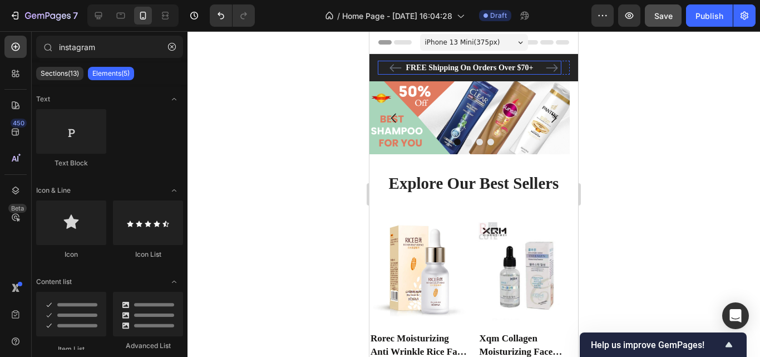
click at [530, 71] on p "FREE Shipping On Orders Over $70+" at bounding box center [469, 68] width 181 height 12
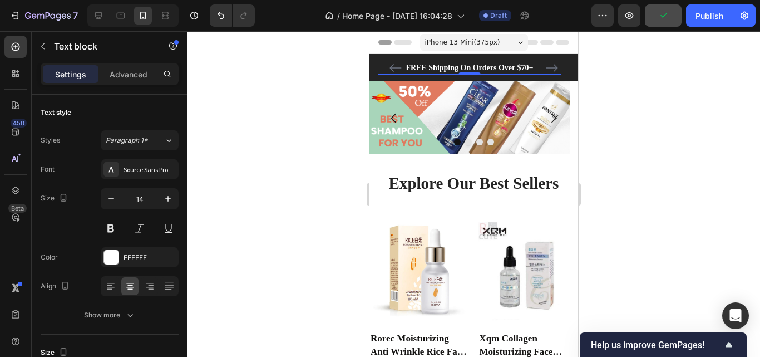
click at [524, 65] on p "FREE Shipping On Orders Over $70+" at bounding box center [469, 68] width 181 height 12
click at [522, 65] on p "FREE Shipping On Orders Over $70+" at bounding box center [469, 68] width 181 height 12
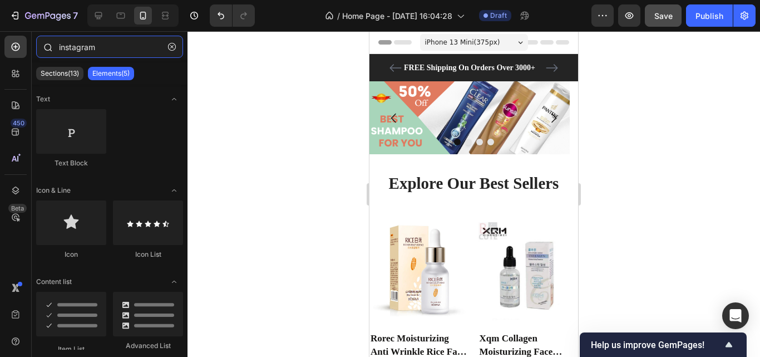
click at [110, 50] on input "instagram" at bounding box center [109, 47] width 147 height 22
click at [172, 45] on icon "button" at bounding box center [172, 47] width 8 height 8
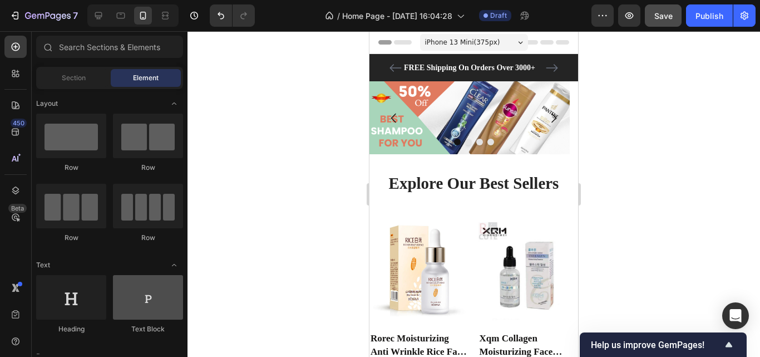
scroll to position [408, 0]
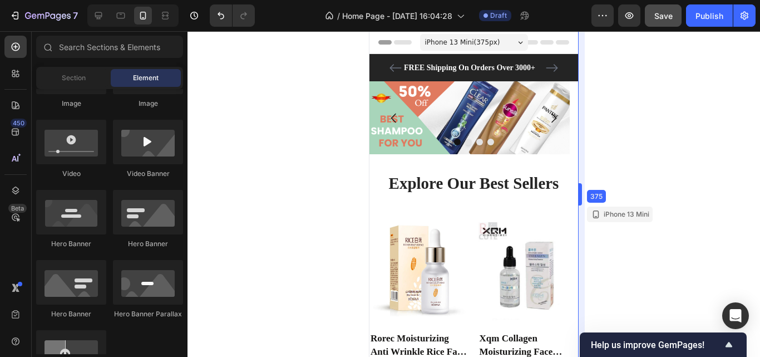
drag, startPoint x: 579, startPoint y: 191, endPoint x: 579, endPoint y: 200, distance: 8.9
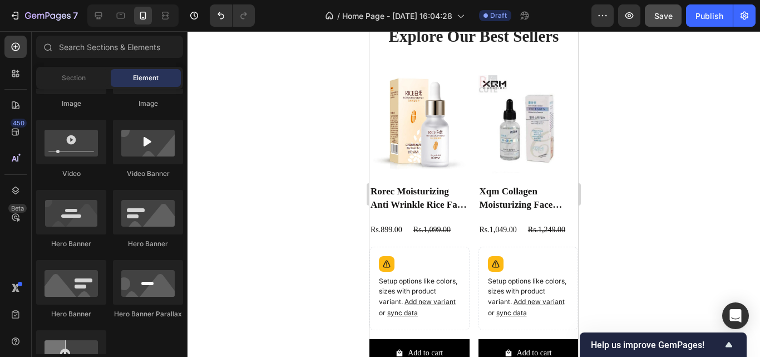
scroll to position [0, 0]
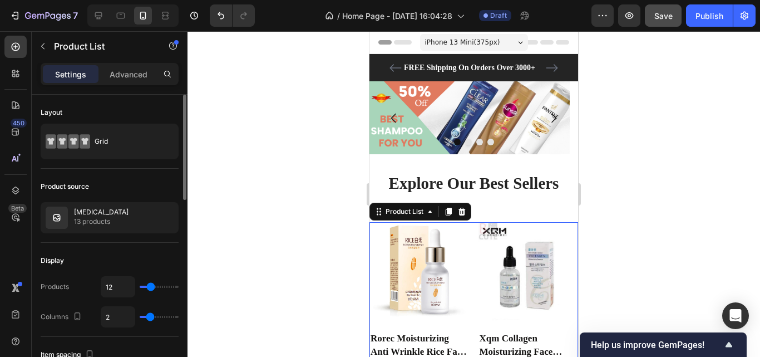
type input "11"
type input "10"
type input "9"
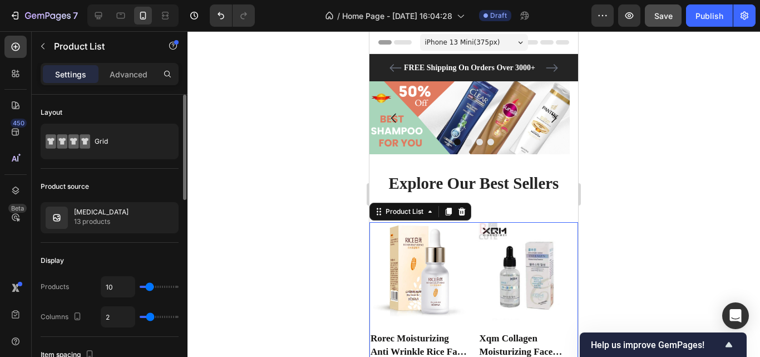
type input "9"
type input "8"
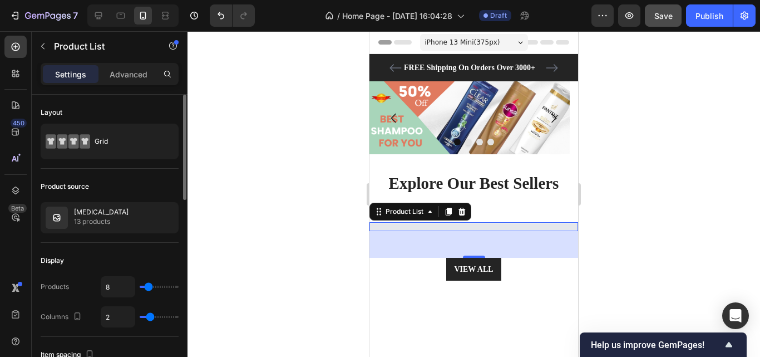
type input "7"
type input "6"
type input "7"
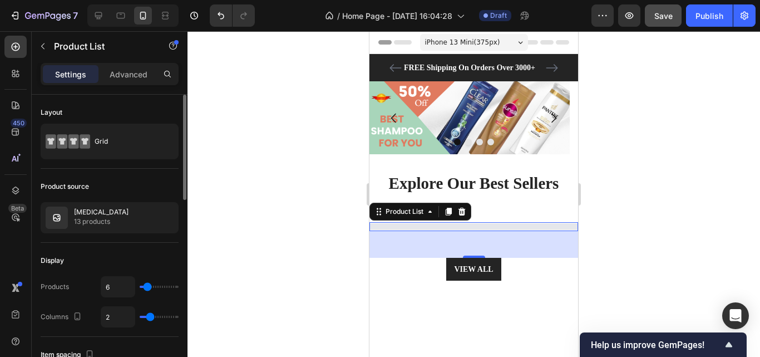
type input "7"
type input "8"
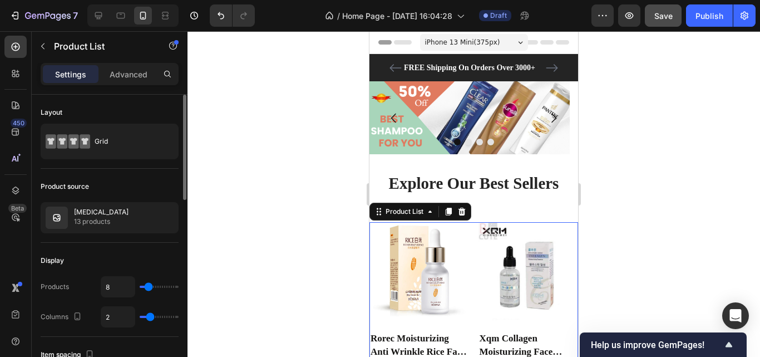
type input "8"
click at [149, 287] on input "range" at bounding box center [159, 286] width 39 height 2
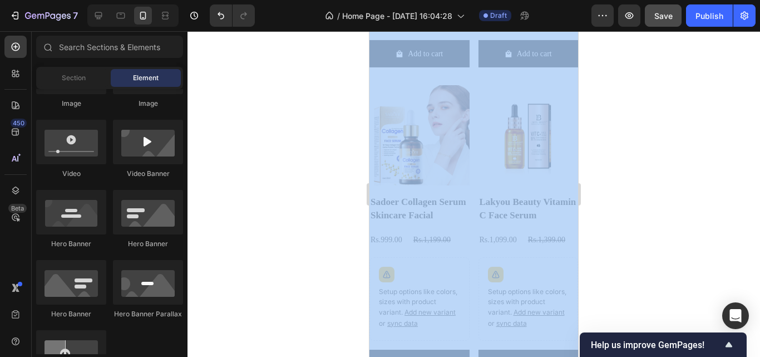
scroll to position [1072, 0]
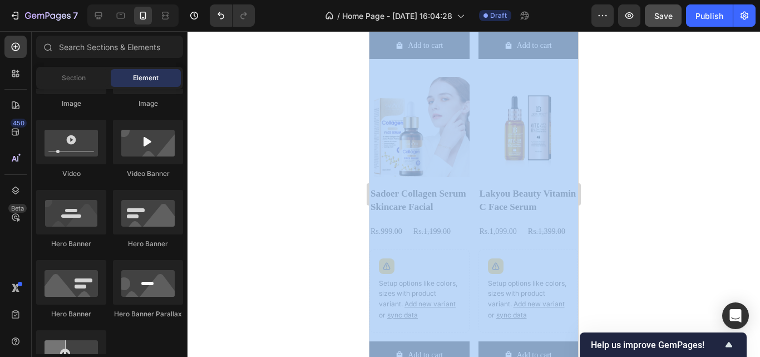
drag, startPoint x: 574, startPoint y: 53, endPoint x: 957, endPoint y: 143, distance: 394.3
click at [708, 130] on div at bounding box center [473, 193] width 572 height 325
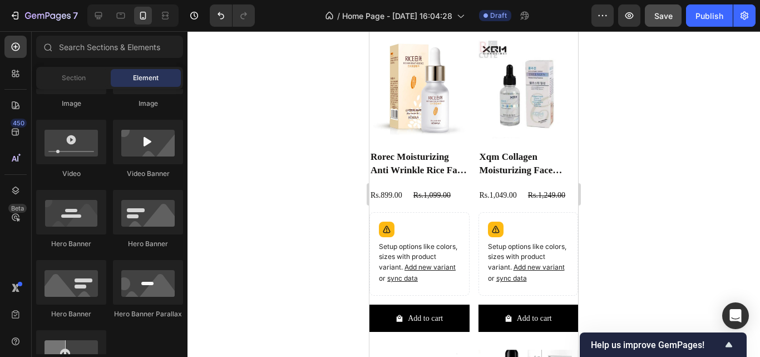
scroll to position [0, 0]
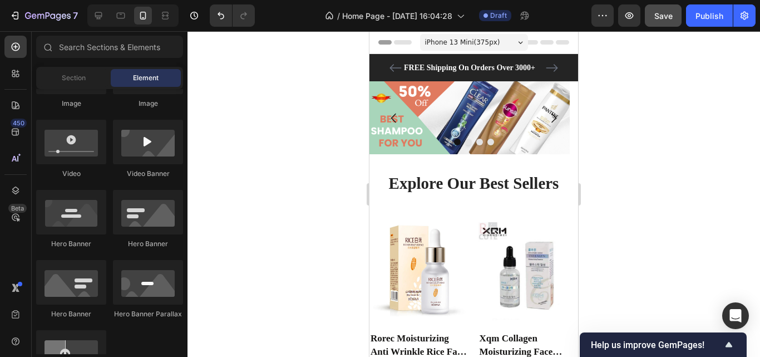
drag, startPoint x: 572, startPoint y: 123, endPoint x: 951, endPoint y: 82, distance: 381.0
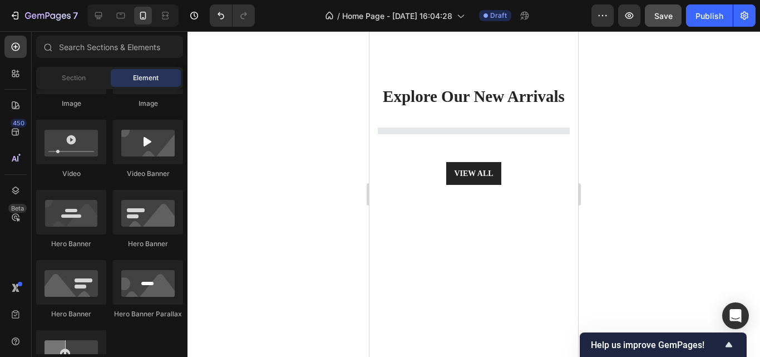
scroll to position [2335, 0]
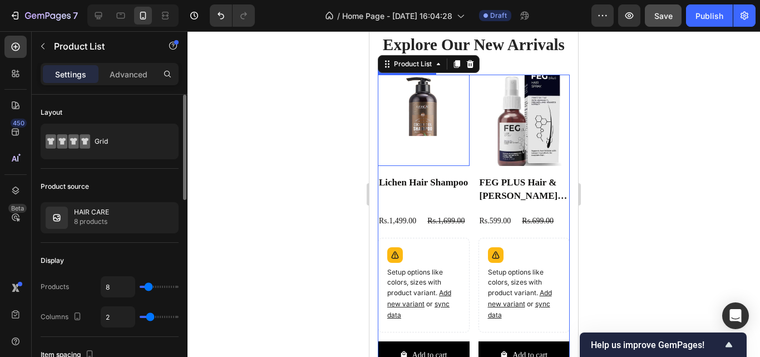
type input "50"
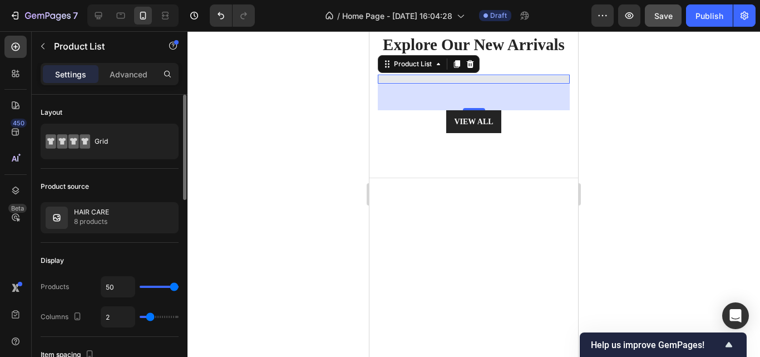
drag, startPoint x: 150, startPoint y: 286, endPoint x: 199, endPoint y: 285, distance: 49.5
type input "50"
click at [179, 285] on input "range" at bounding box center [159, 286] width 39 height 2
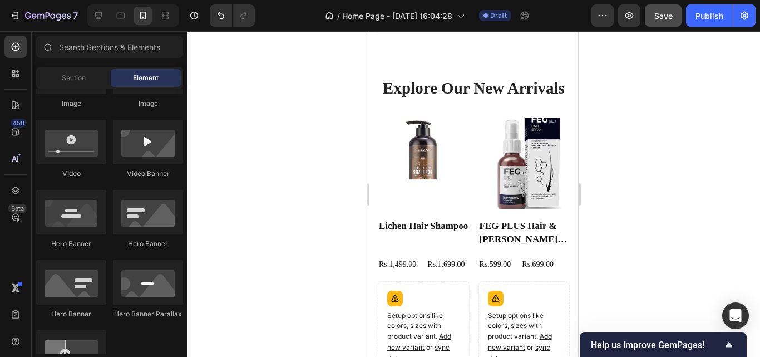
scroll to position [2145, 0]
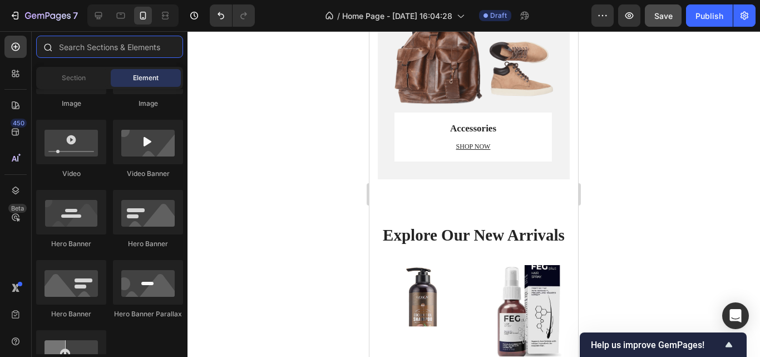
click at [91, 51] on input "text" at bounding box center [109, 47] width 147 height 22
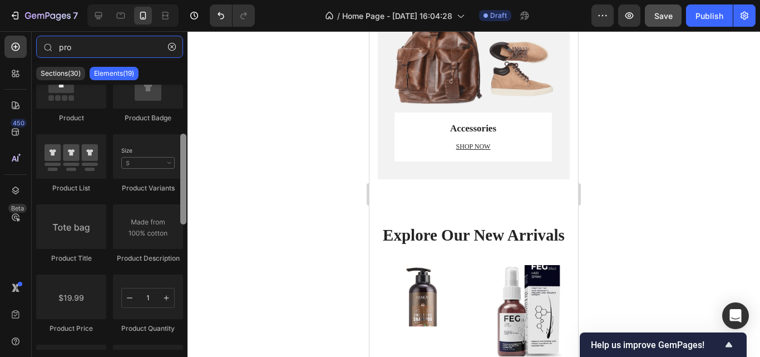
scroll to position [209, 0]
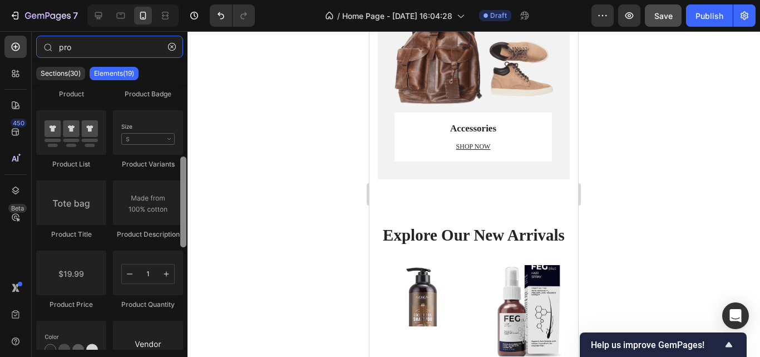
drag, startPoint x: 184, startPoint y: 152, endPoint x: 187, endPoint y: 225, distance: 72.4
click at [187, 0] on div "7 / Home Page - [DATE] 16:04:28 Draft Preview Save Publish 450 Beta pro Section…" at bounding box center [380, 0] width 760 height 0
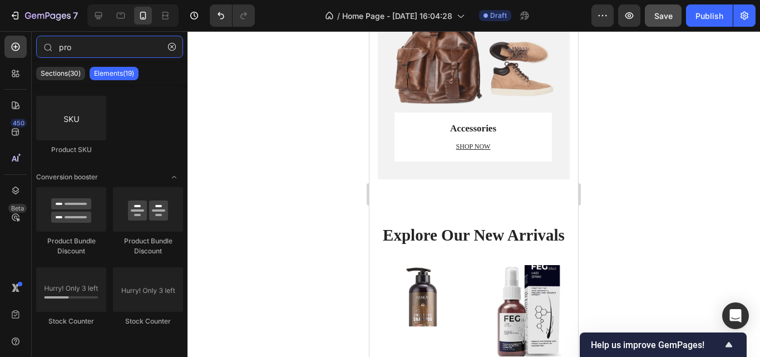
scroll to position [0, 0]
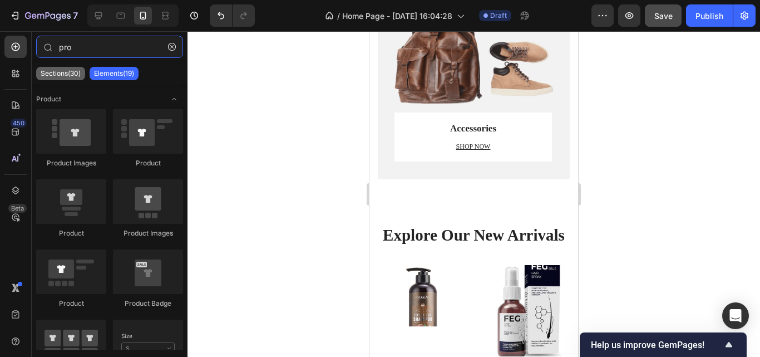
type input "pro"
click at [41, 76] on p "Sections(30)" at bounding box center [61, 73] width 40 height 9
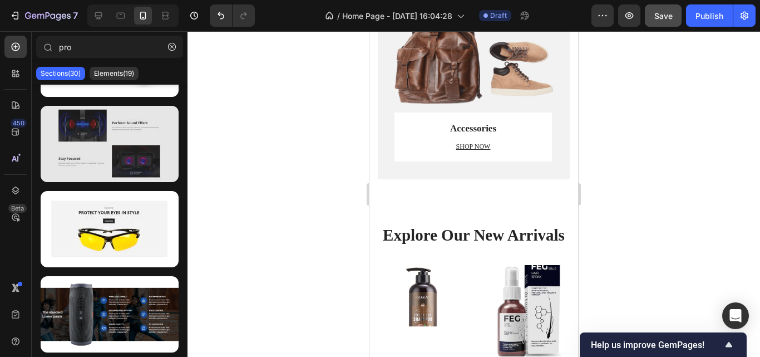
scroll to position [1874, 0]
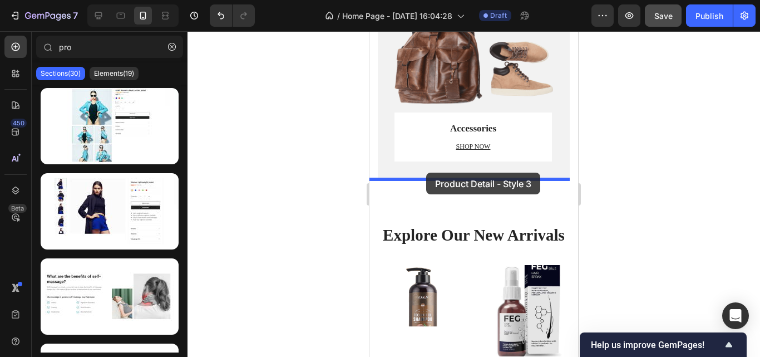
drag, startPoint x: 478, startPoint y: 246, endPoint x: 426, endPoint y: 172, distance: 90.6
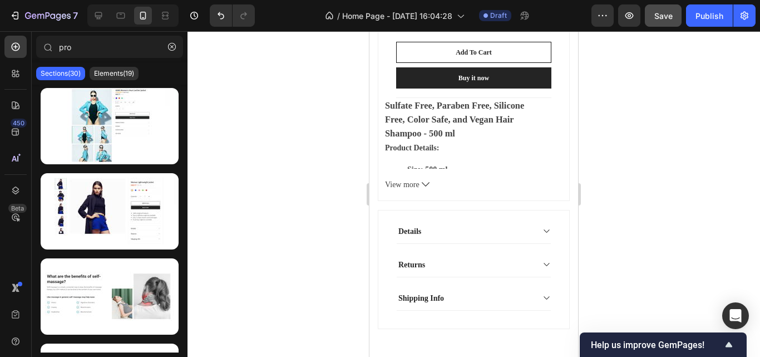
scroll to position [2815, 0]
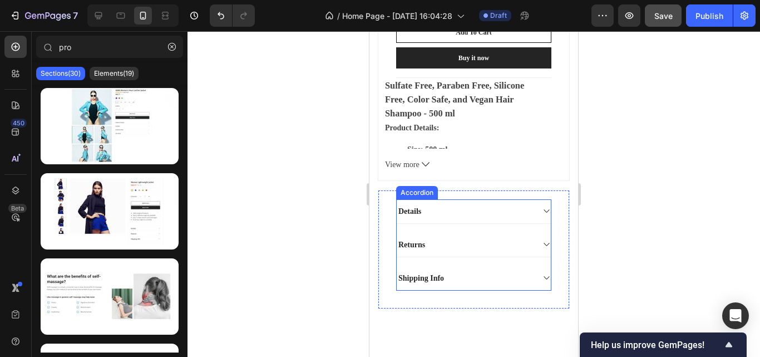
click at [528, 201] on div "Details" at bounding box center [474, 211] width 154 height 24
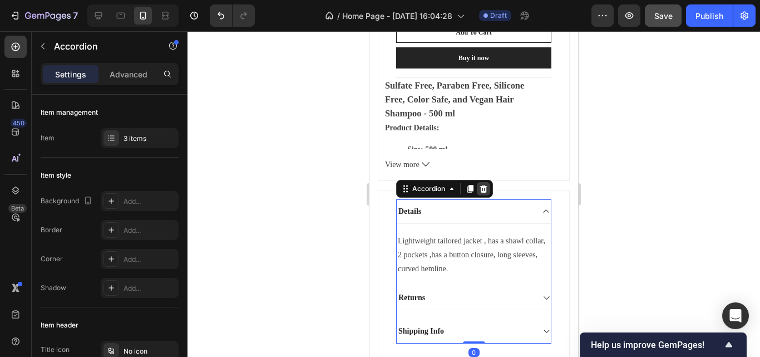
click at [486, 185] on icon at bounding box center [483, 189] width 7 height 8
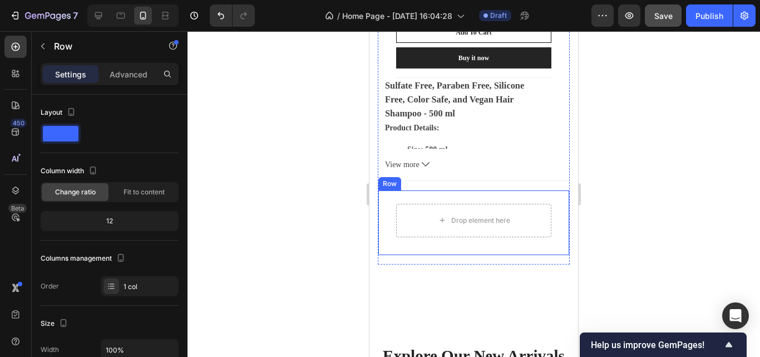
click at [545, 220] on div "Drop element here Row" at bounding box center [474, 223] width 192 height 66
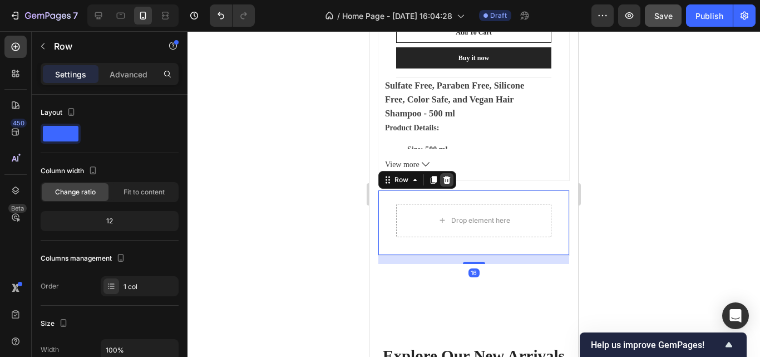
click at [447, 176] on icon at bounding box center [446, 180] width 7 height 8
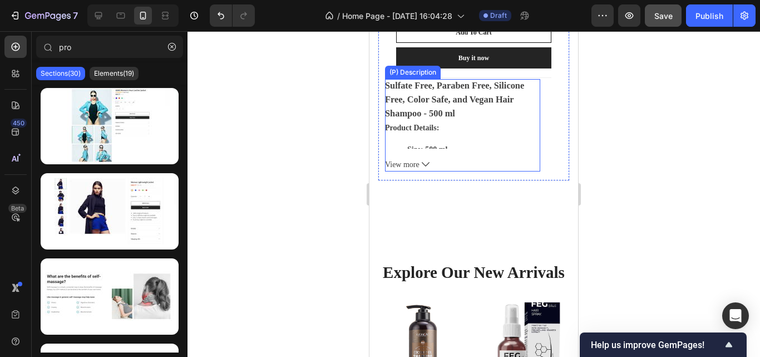
click at [478, 123] on div "Sulfate Free, Paraben Free, Silicone Free, Color Safe, and Vegan Hair Shampoo -…" at bounding box center [462, 114] width 155 height 70
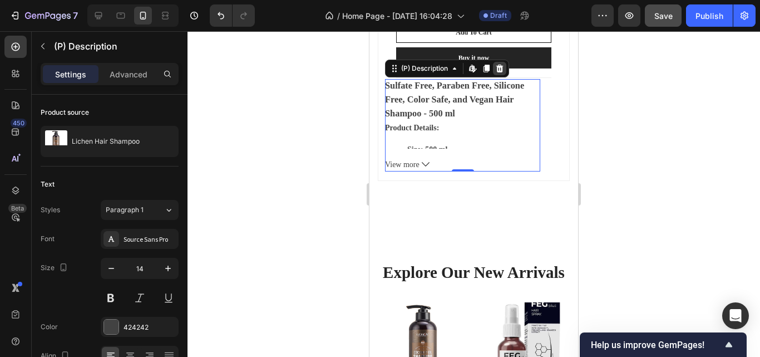
click at [503, 64] on icon at bounding box center [499, 68] width 9 height 9
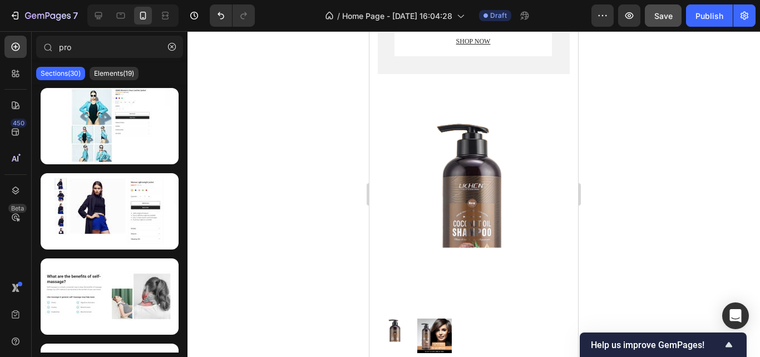
scroll to position [2240, 0]
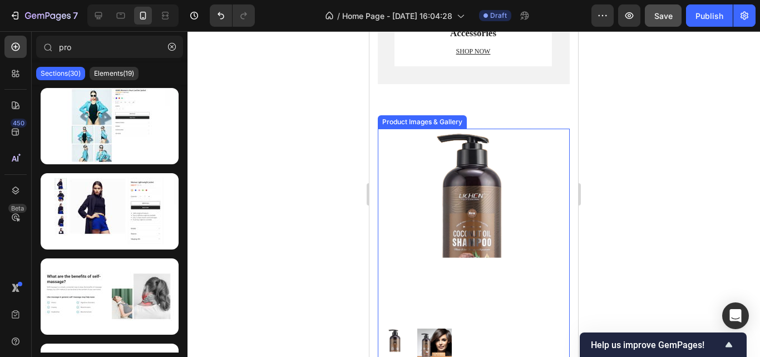
click at [500, 184] on img at bounding box center [474, 225] width 192 height 192
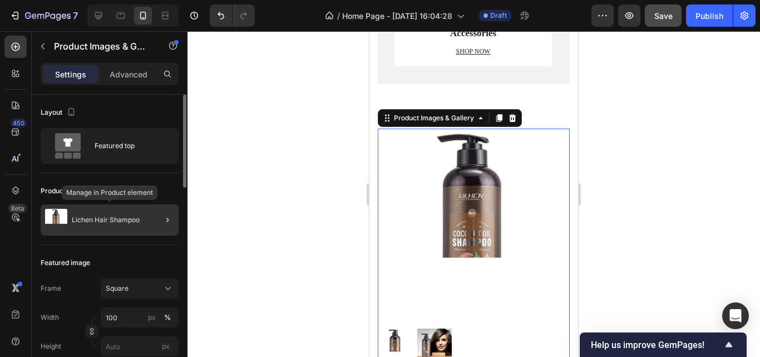
click at [135, 216] on p "Lichen Hair Shampoo" at bounding box center [106, 220] width 68 height 8
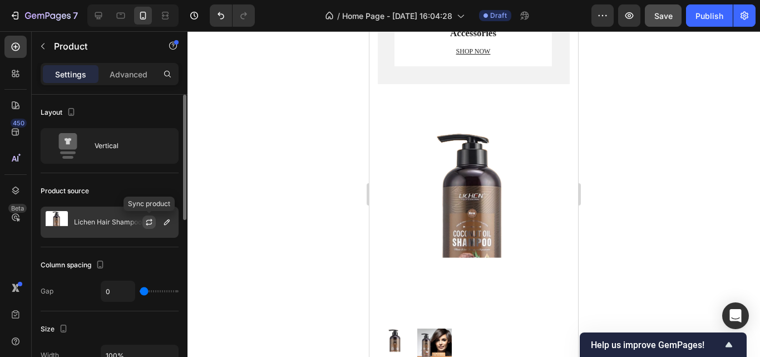
click at [153, 220] on icon "button" at bounding box center [149, 222] width 9 height 9
click at [174, 222] on div at bounding box center [153, 222] width 49 height 30
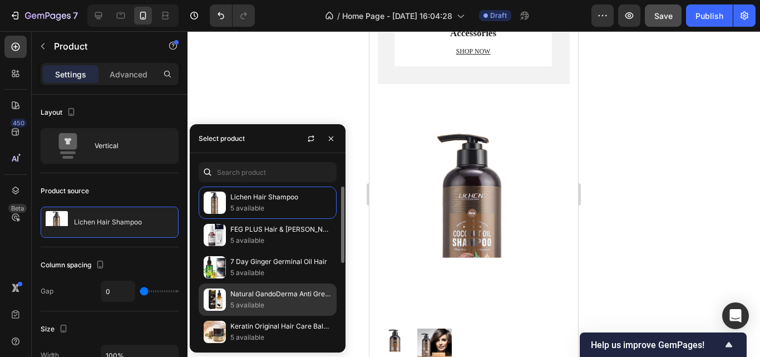
click at [258, 302] on p "5 available" at bounding box center [280, 304] width 101 height 11
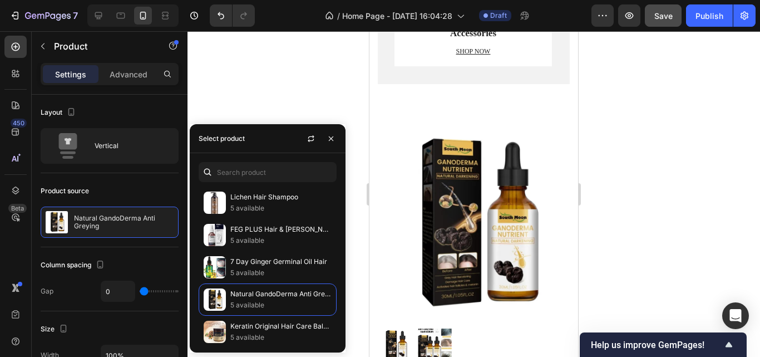
click at [251, 97] on div at bounding box center [473, 193] width 572 height 325
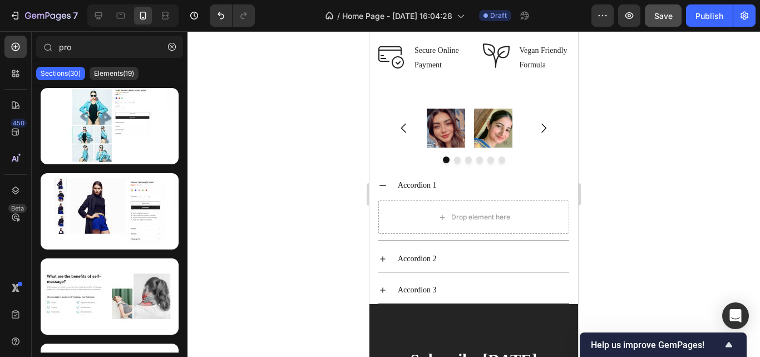
scroll to position [4444, 0]
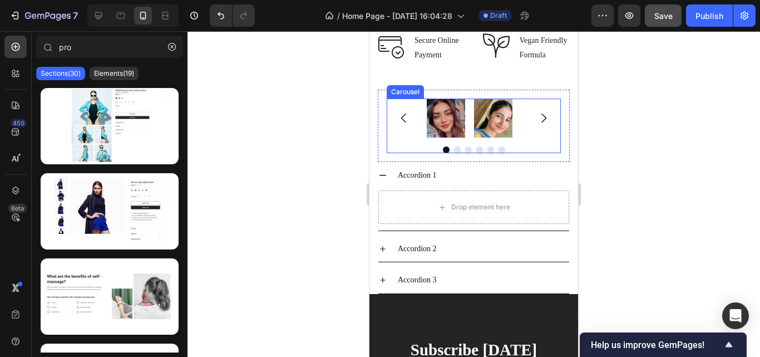
click at [409, 153] on div "Image Image Image Image Image Image [GEOGRAPHIC_DATA]" at bounding box center [474, 125] width 174 height 55
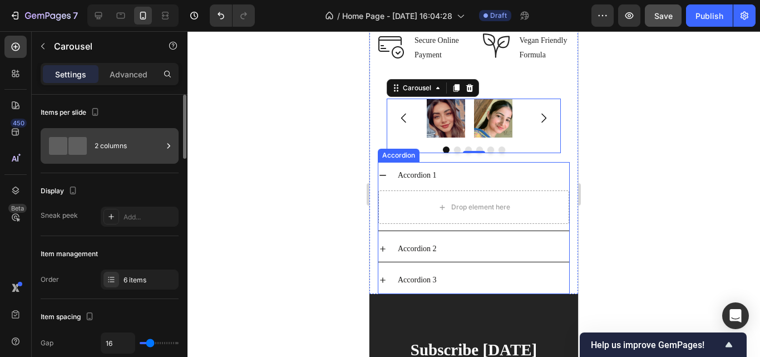
click at [148, 146] on div "2 columns" at bounding box center [129, 146] width 68 height 26
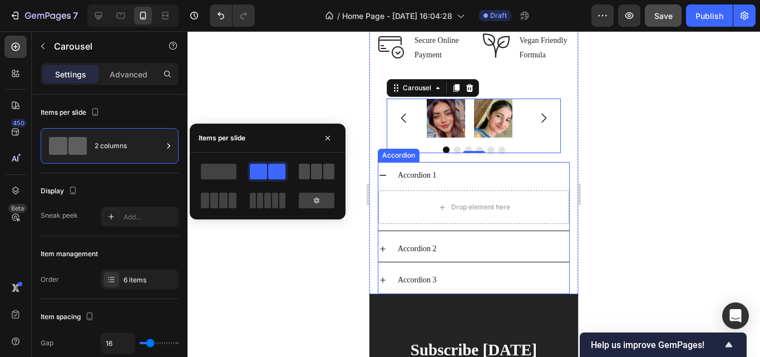
click at [324, 174] on span at bounding box center [328, 172] width 11 height 16
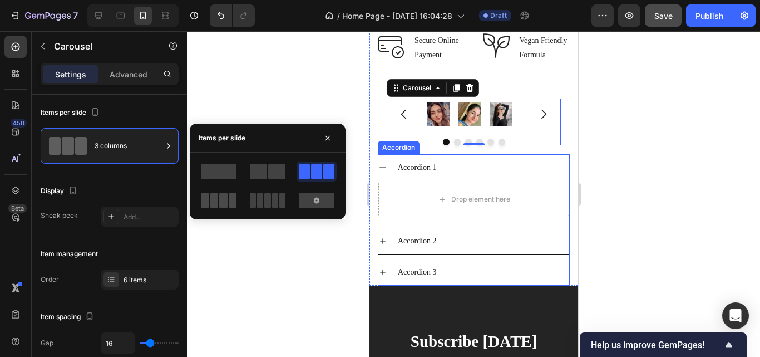
click at [229, 204] on span at bounding box center [233, 200] width 8 height 16
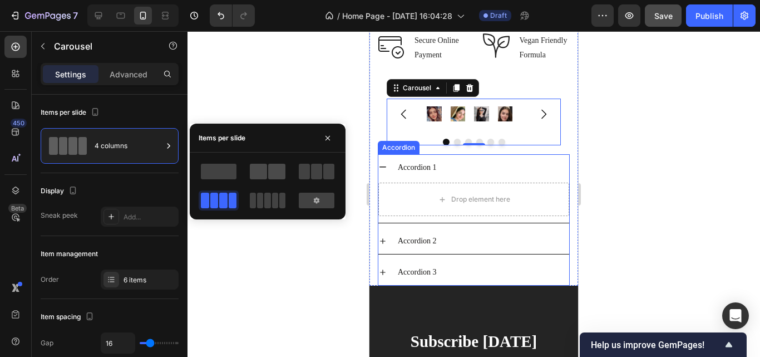
click at [277, 175] on span at bounding box center [276, 172] width 17 height 16
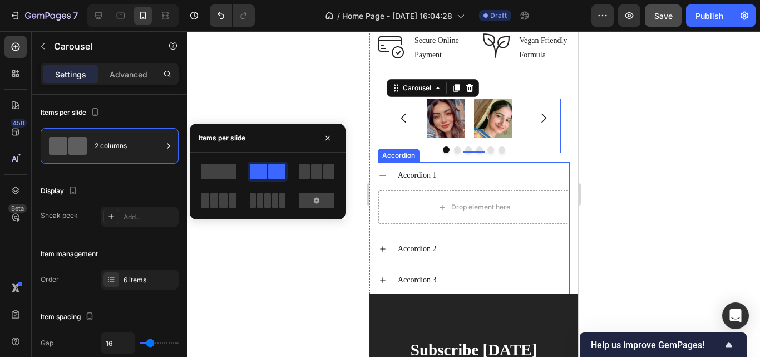
click at [386, 180] on icon at bounding box center [382, 175] width 9 height 9
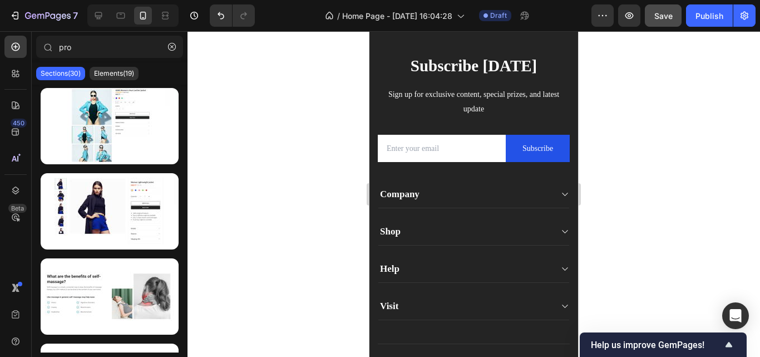
scroll to position [4757, 0]
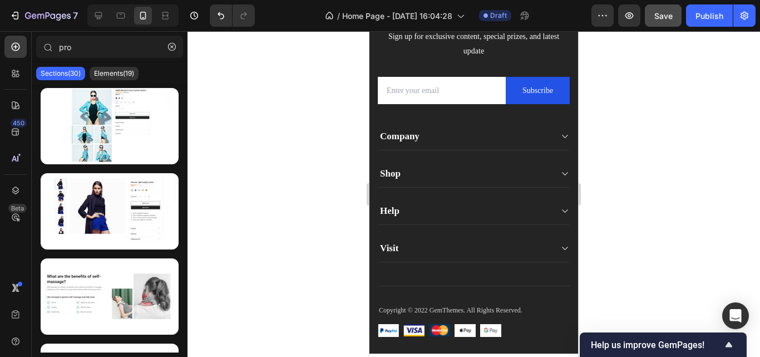
drag, startPoint x: 575, startPoint y: 307, endPoint x: 957, endPoint y: 346, distance: 384.2
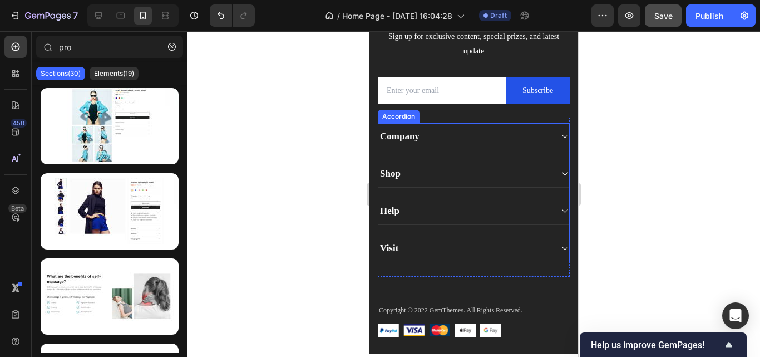
click at [560, 244] on icon at bounding box center [564, 248] width 8 height 9
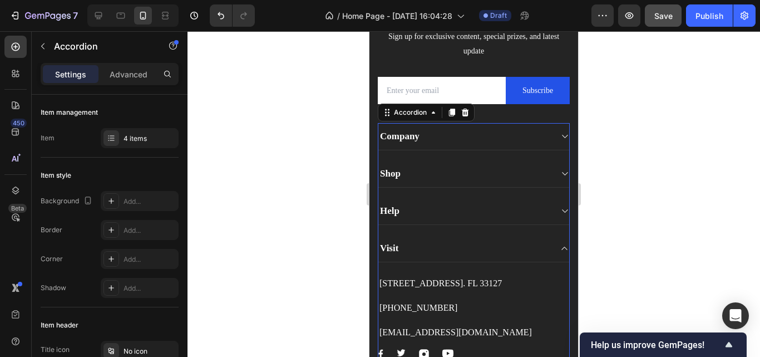
click at [560, 244] on icon at bounding box center [564, 248] width 8 height 9
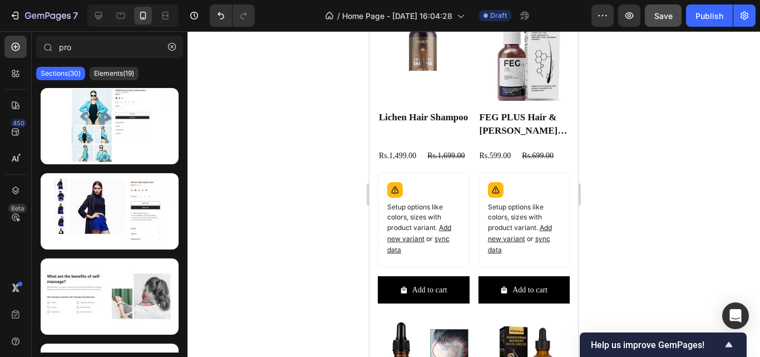
scroll to position [3023, 0]
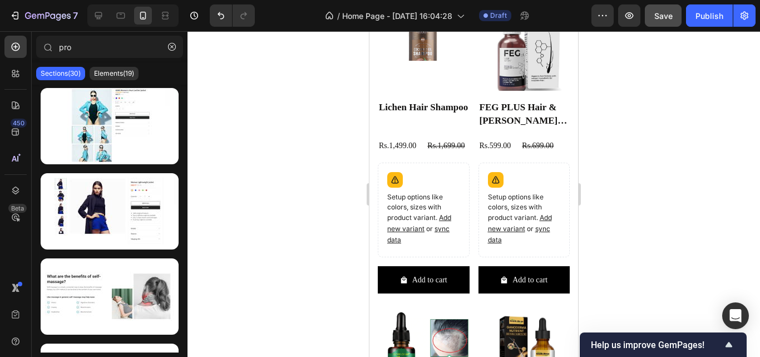
click at [585, 272] on div at bounding box center [473, 193] width 572 height 325
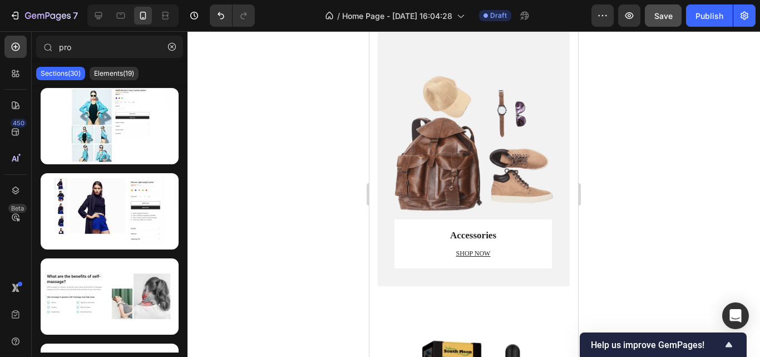
scroll to position [2018, 0]
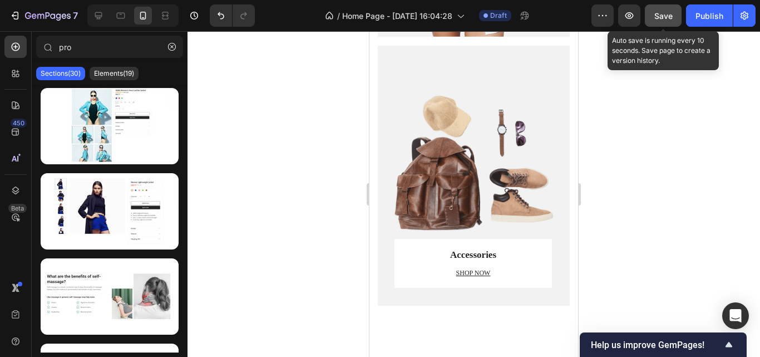
click at [659, 13] on span "Save" at bounding box center [663, 15] width 18 height 9
